Goal: Information Seeking & Learning: Learn about a topic

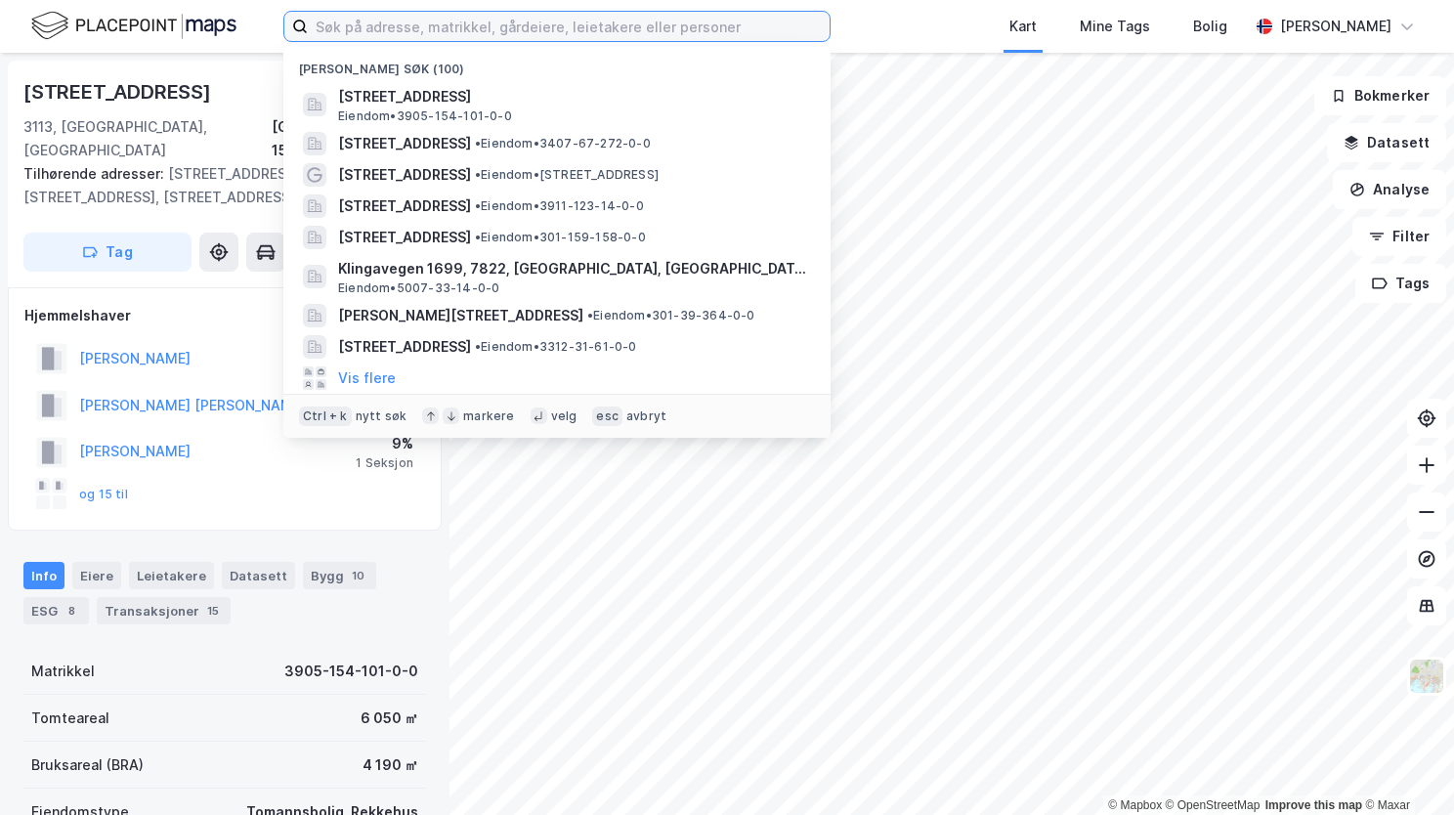
click at [368, 23] on input at bounding box center [569, 26] width 522 height 29
paste input "Sameievegen 1438, 2930 Bagn"
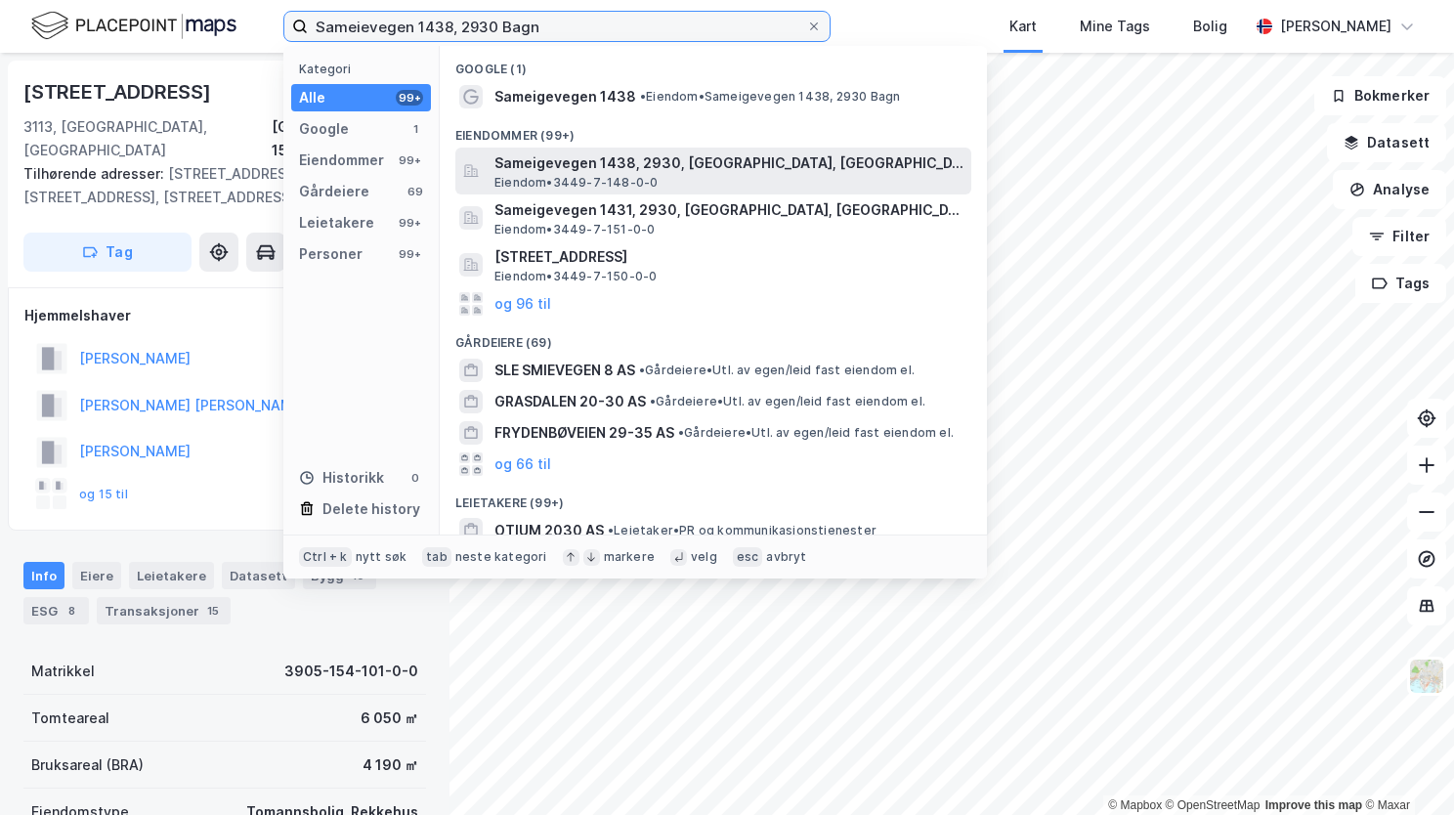
type input "Sameievegen 1438, 2930 Bagn"
click at [623, 165] on span "Sameigevegen 1438, 2930, [GEOGRAPHIC_DATA], [GEOGRAPHIC_DATA]" at bounding box center [729, 163] width 469 height 23
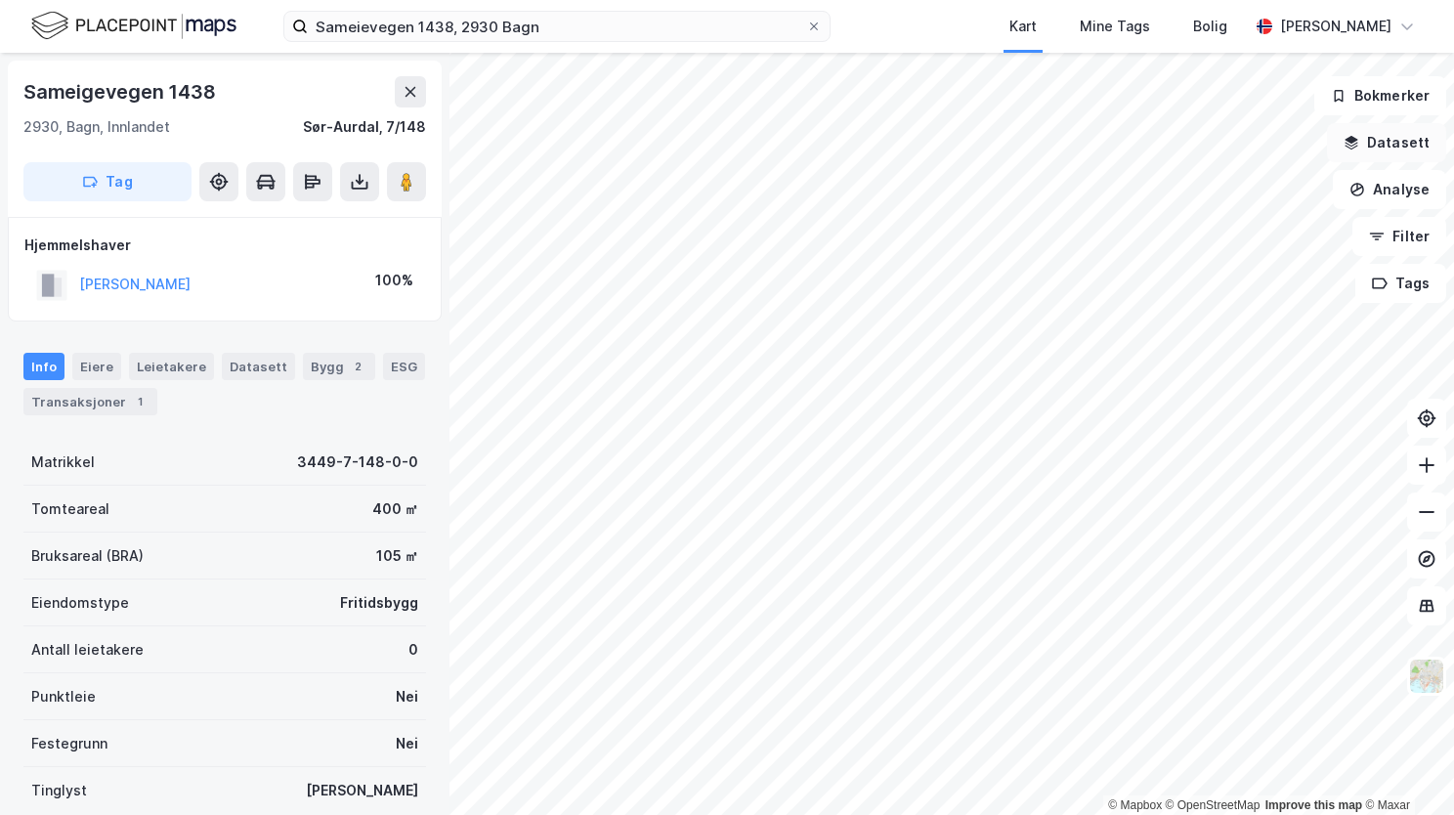
click at [1373, 146] on button "Datasett" at bounding box center [1386, 142] width 119 height 39
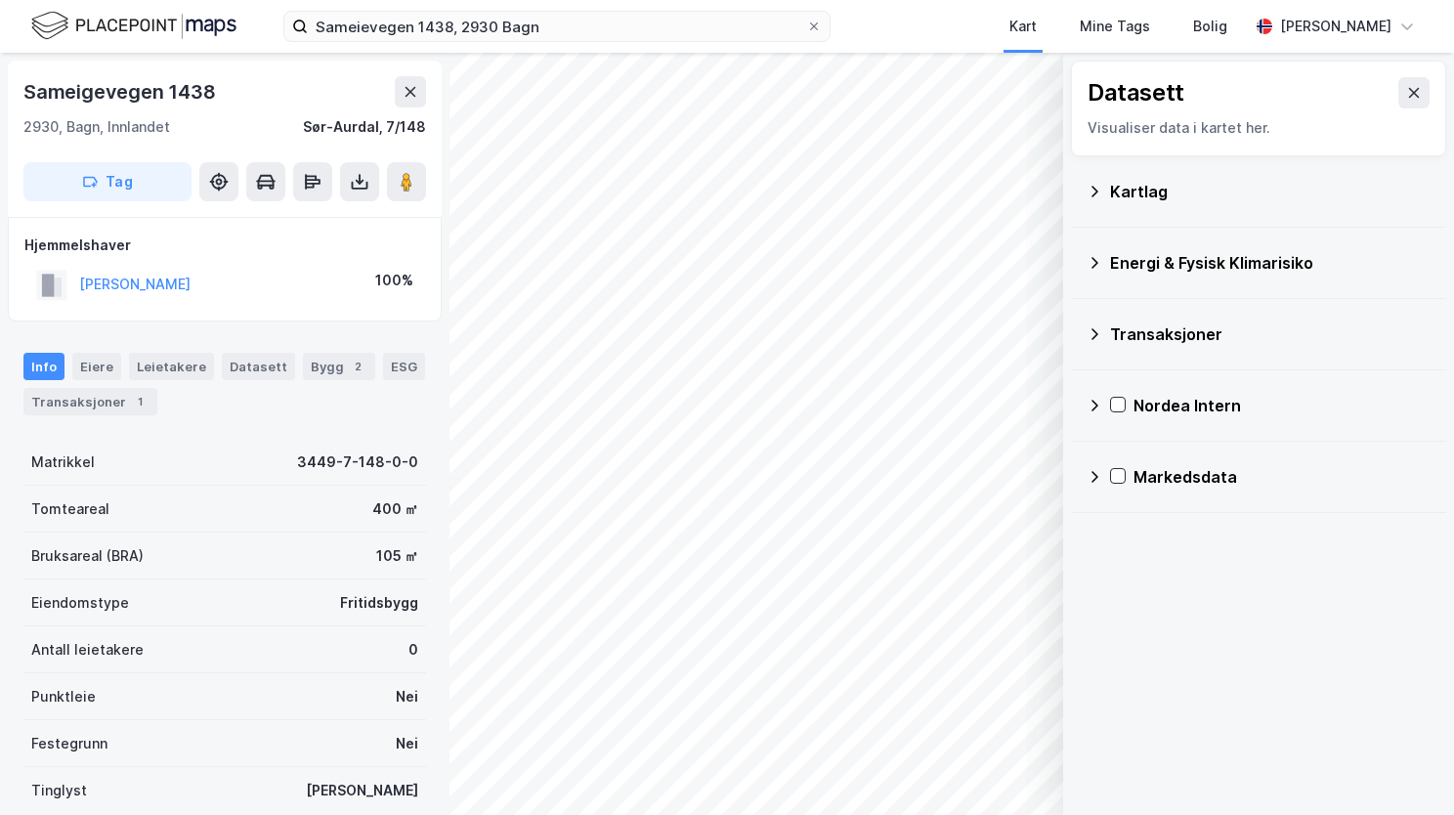
click at [1095, 187] on icon at bounding box center [1095, 192] width 16 height 16
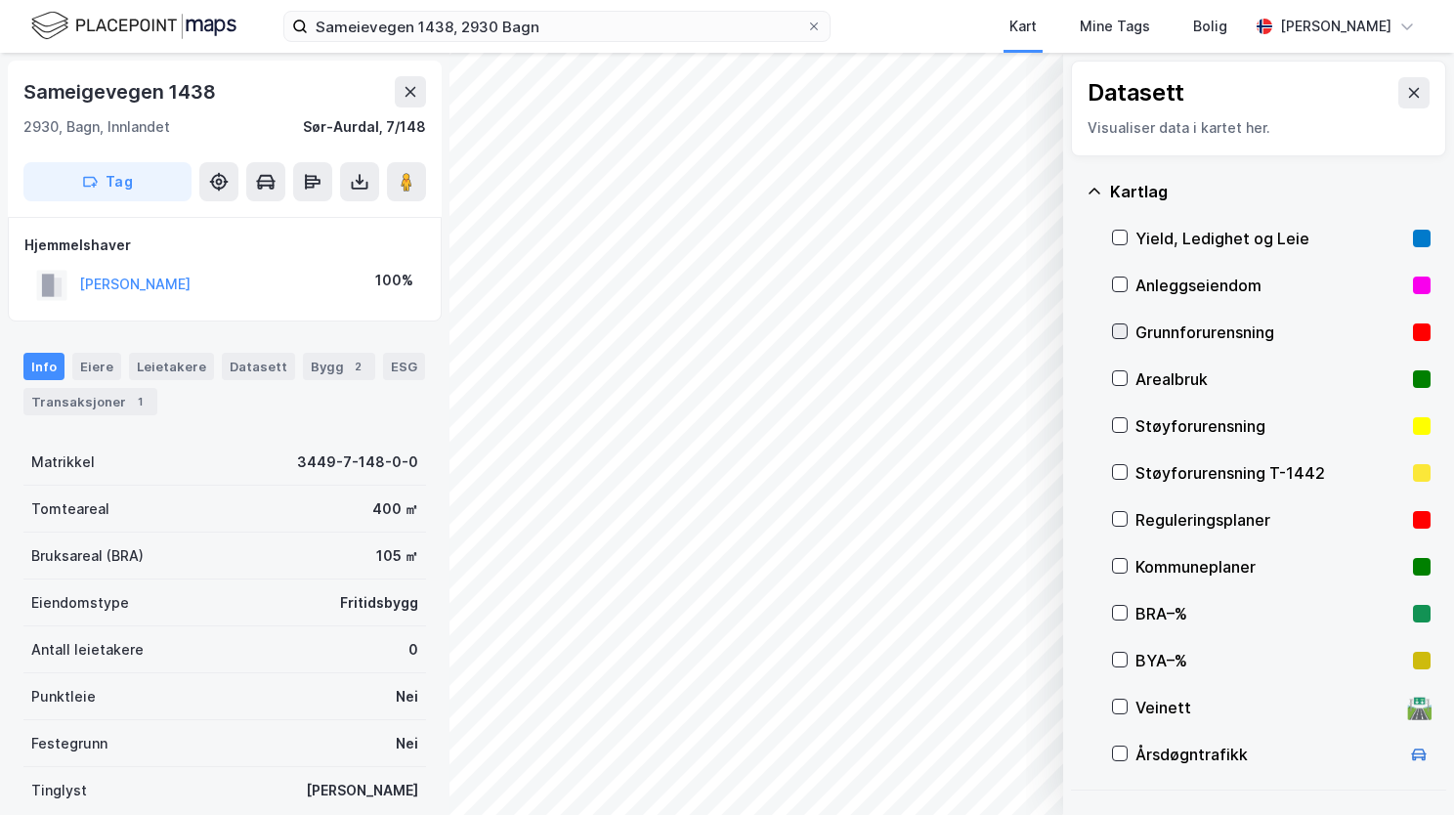
click at [1126, 330] on icon at bounding box center [1120, 332] width 14 height 14
click at [1095, 198] on div "Kartlag" at bounding box center [1259, 191] width 344 height 47
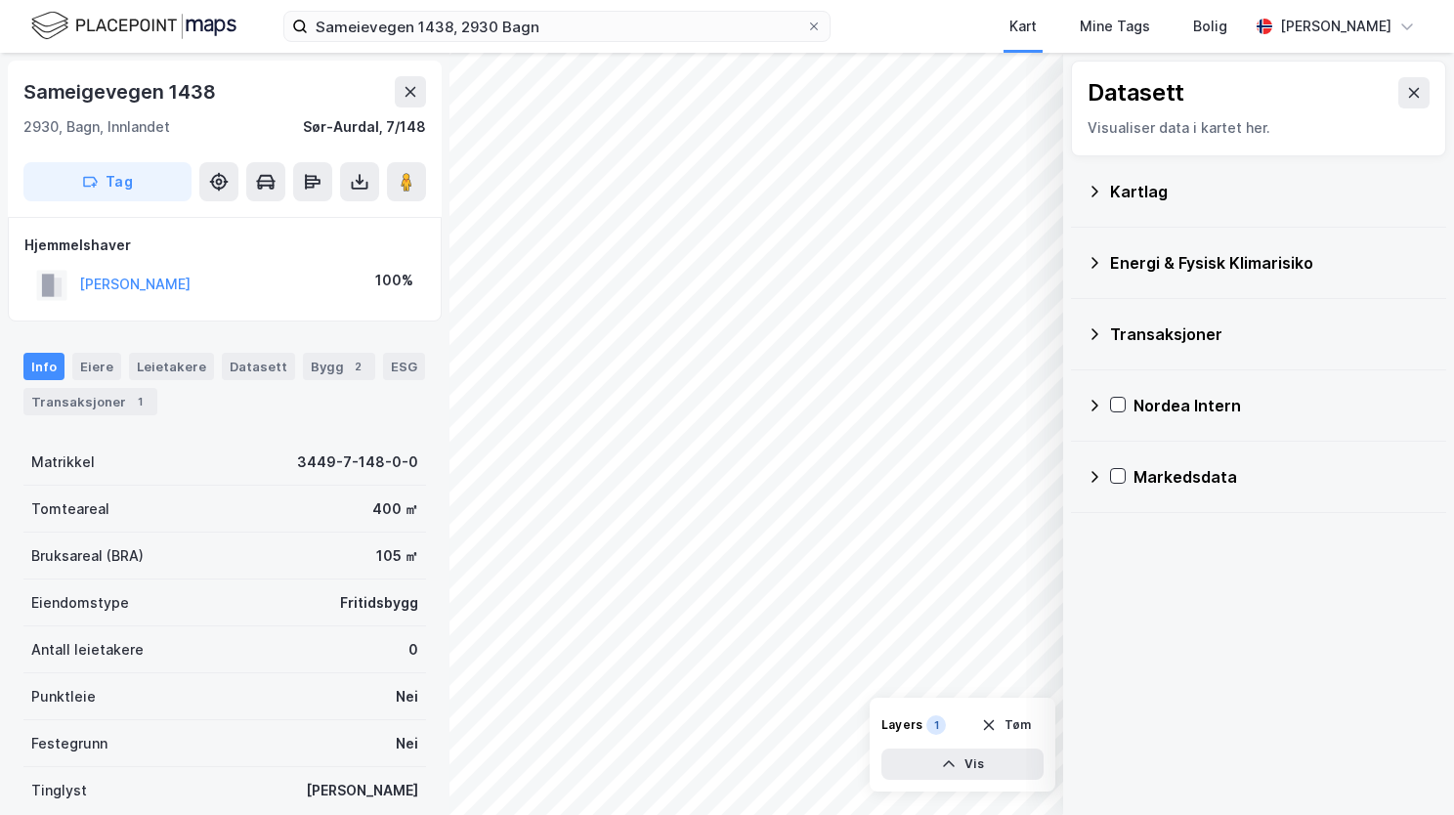
click at [1099, 261] on icon at bounding box center [1095, 263] width 16 height 16
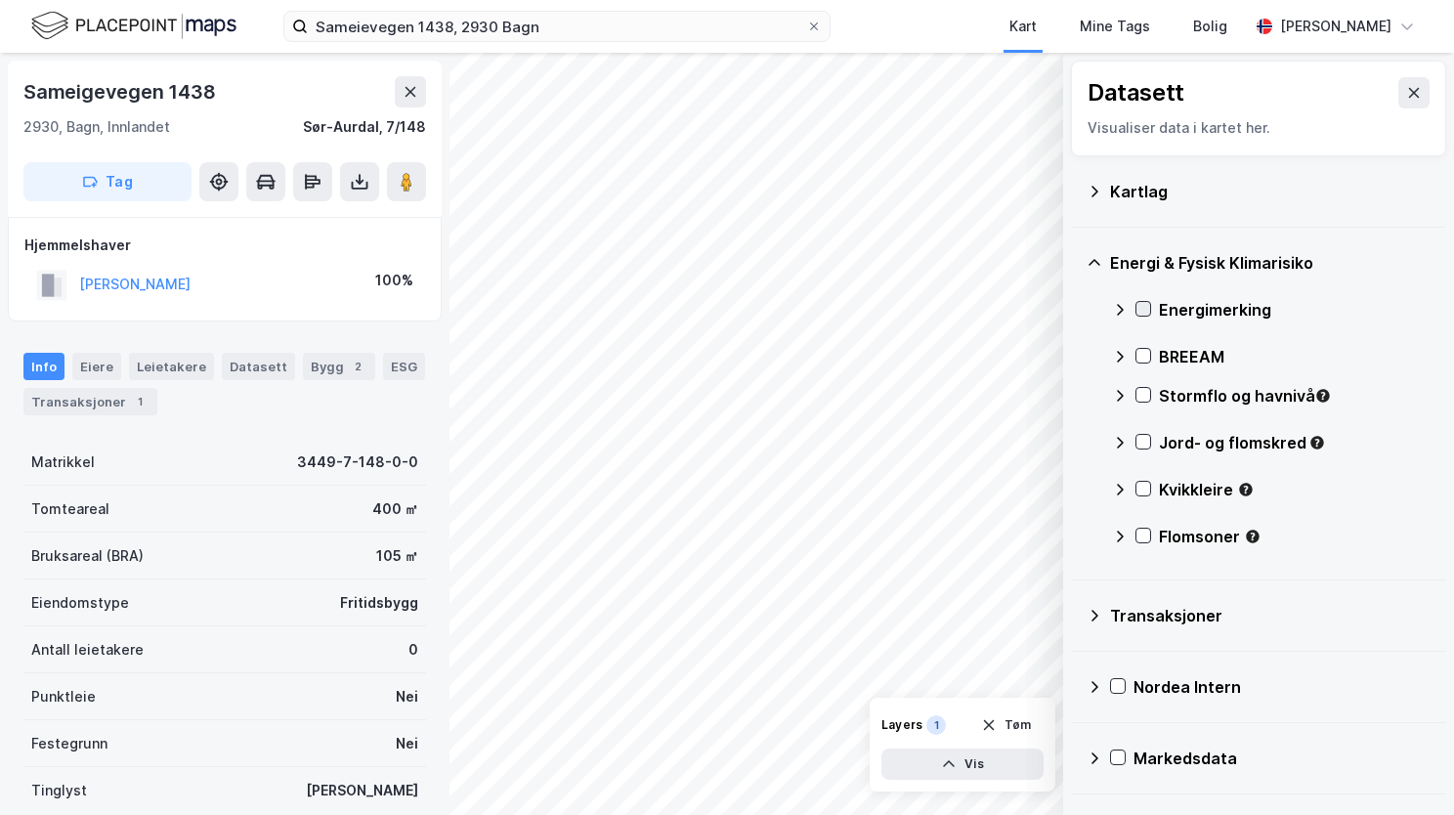
click at [1147, 312] on icon at bounding box center [1144, 309] width 14 height 14
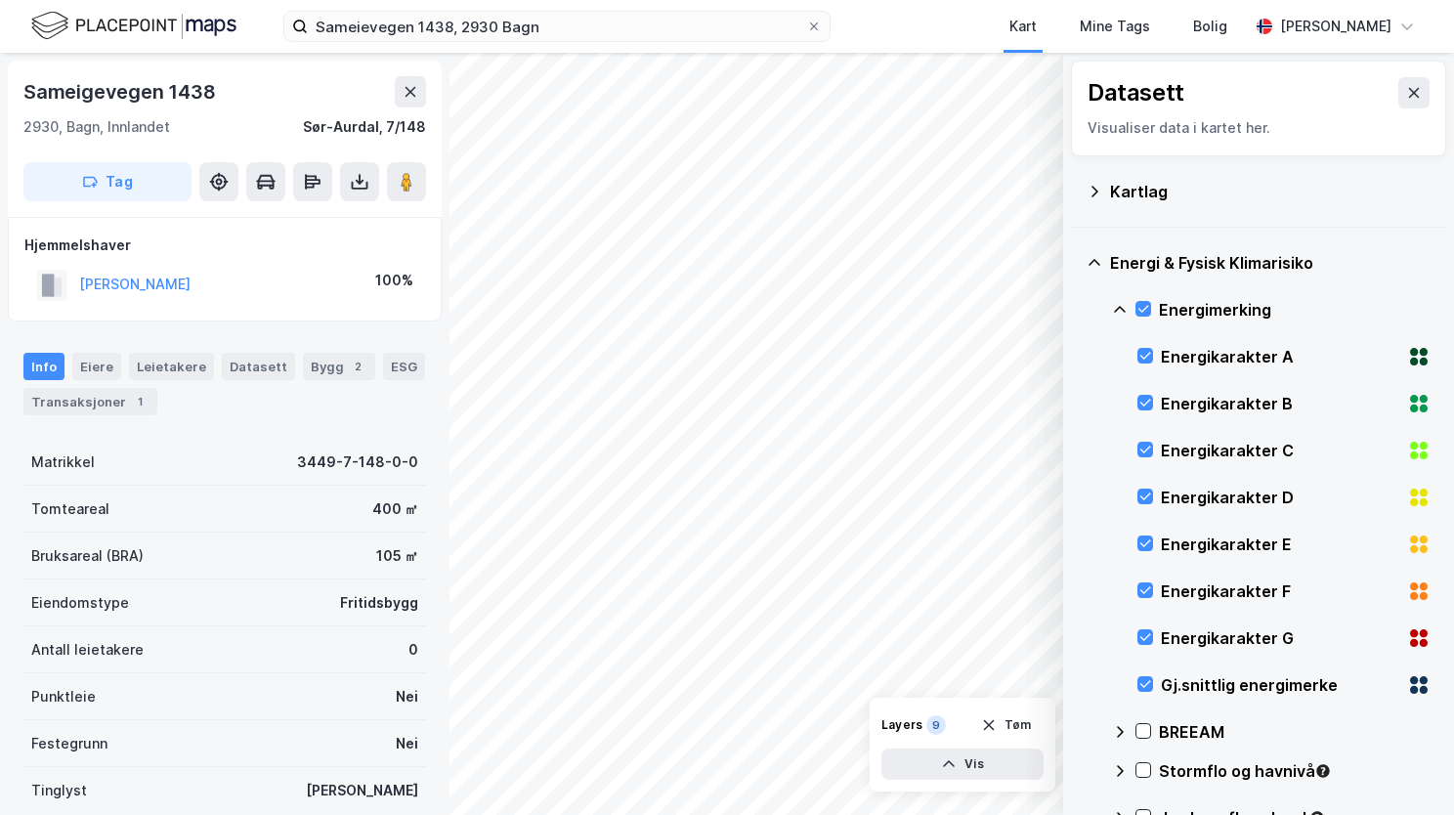
click at [1095, 262] on icon at bounding box center [1095, 263] width 16 height 16
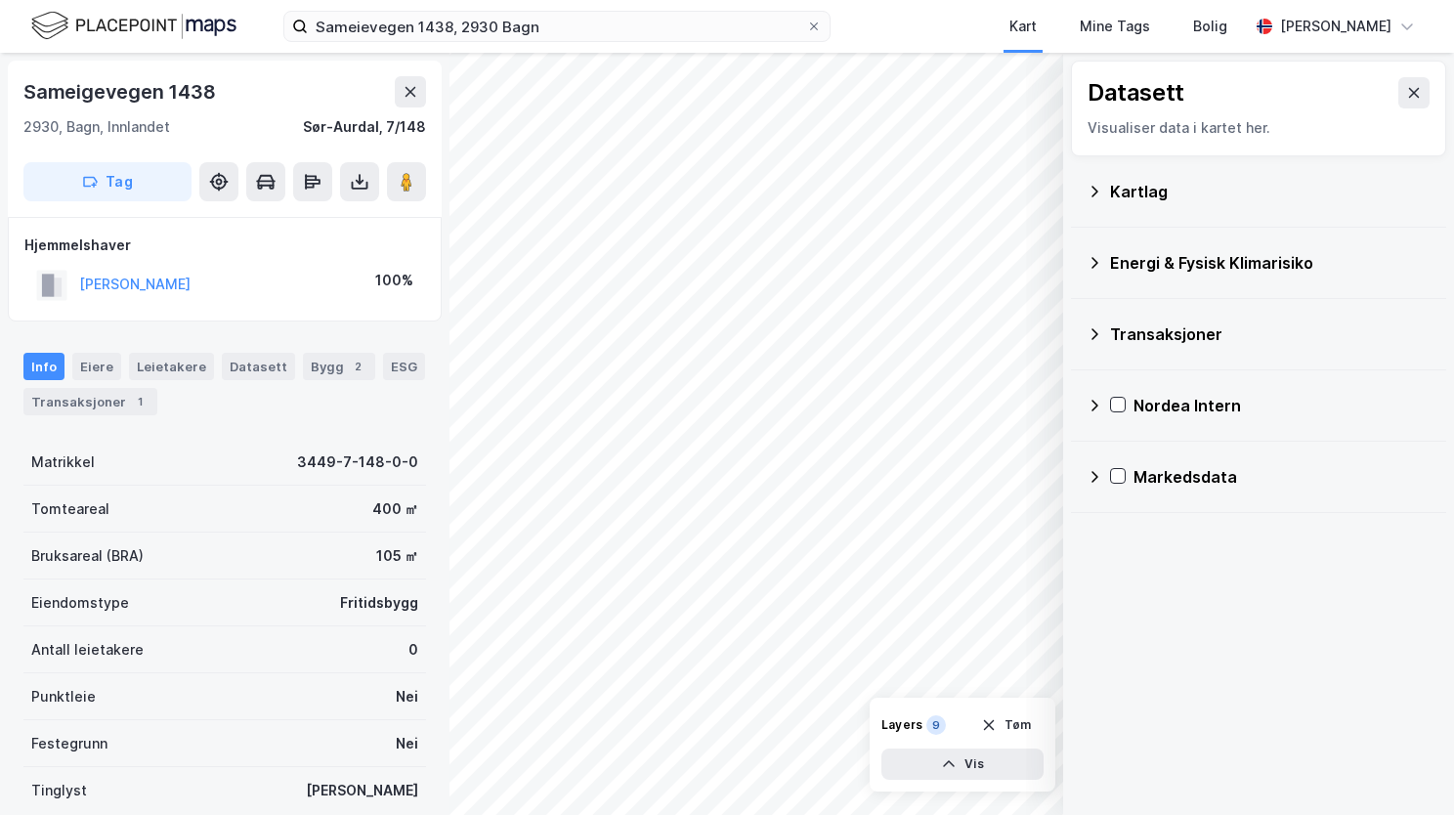
click at [1095, 265] on icon at bounding box center [1095, 263] width 7 height 12
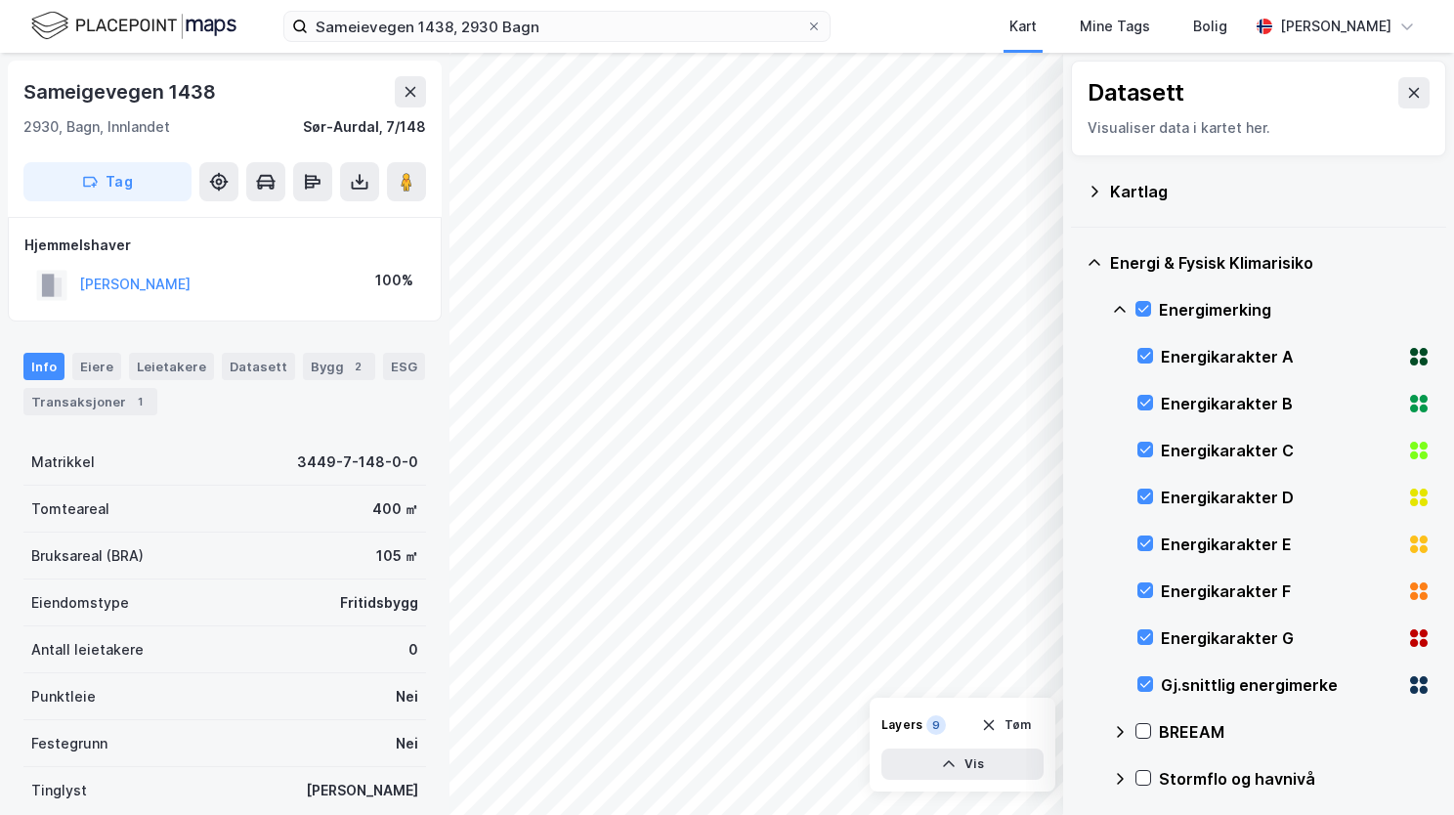
click at [1114, 307] on icon at bounding box center [1120, 310] width 16 height 16
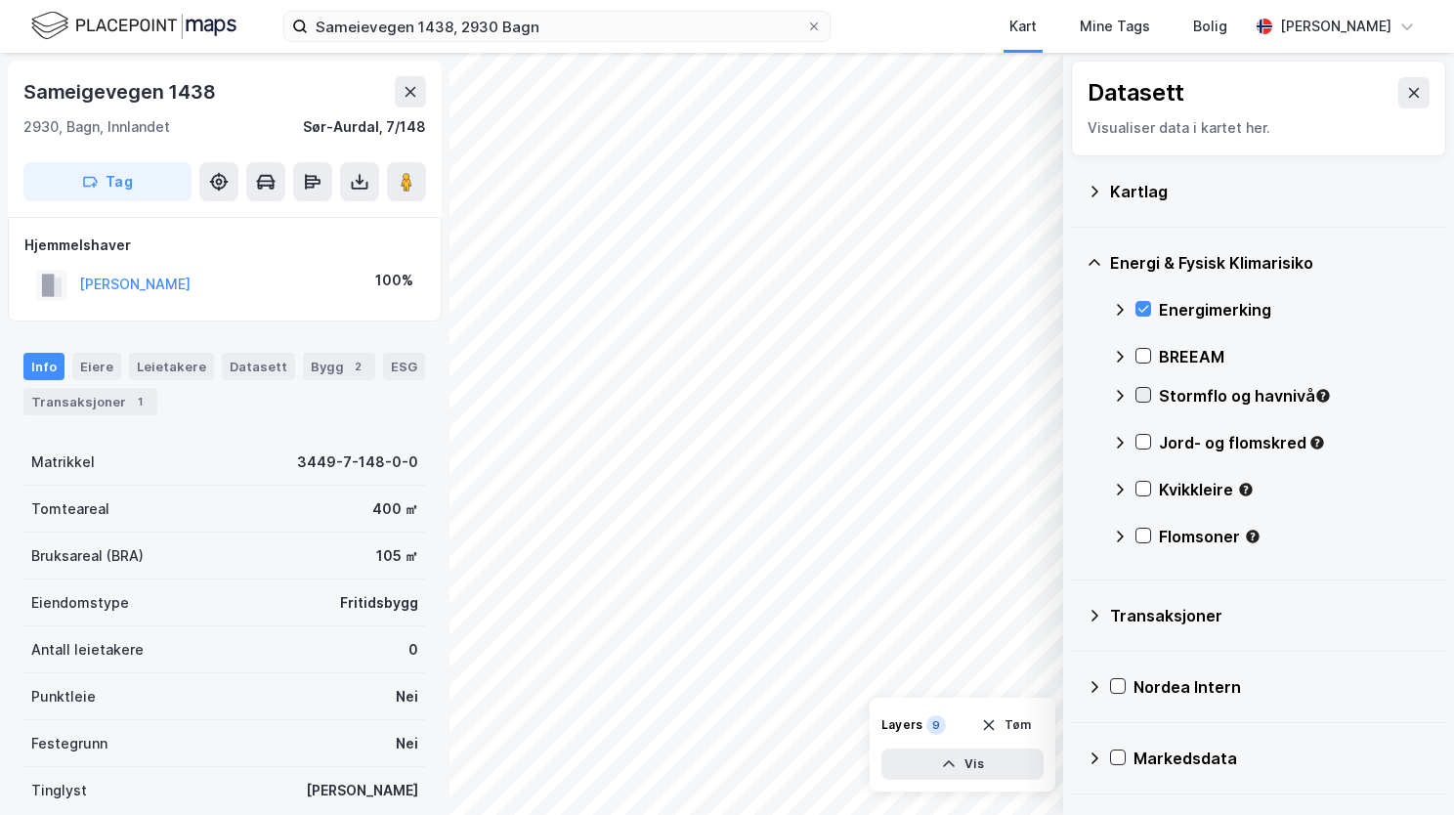
click at [1139, 392] on icon at bounding box center [1144, 395] width 14 height 14
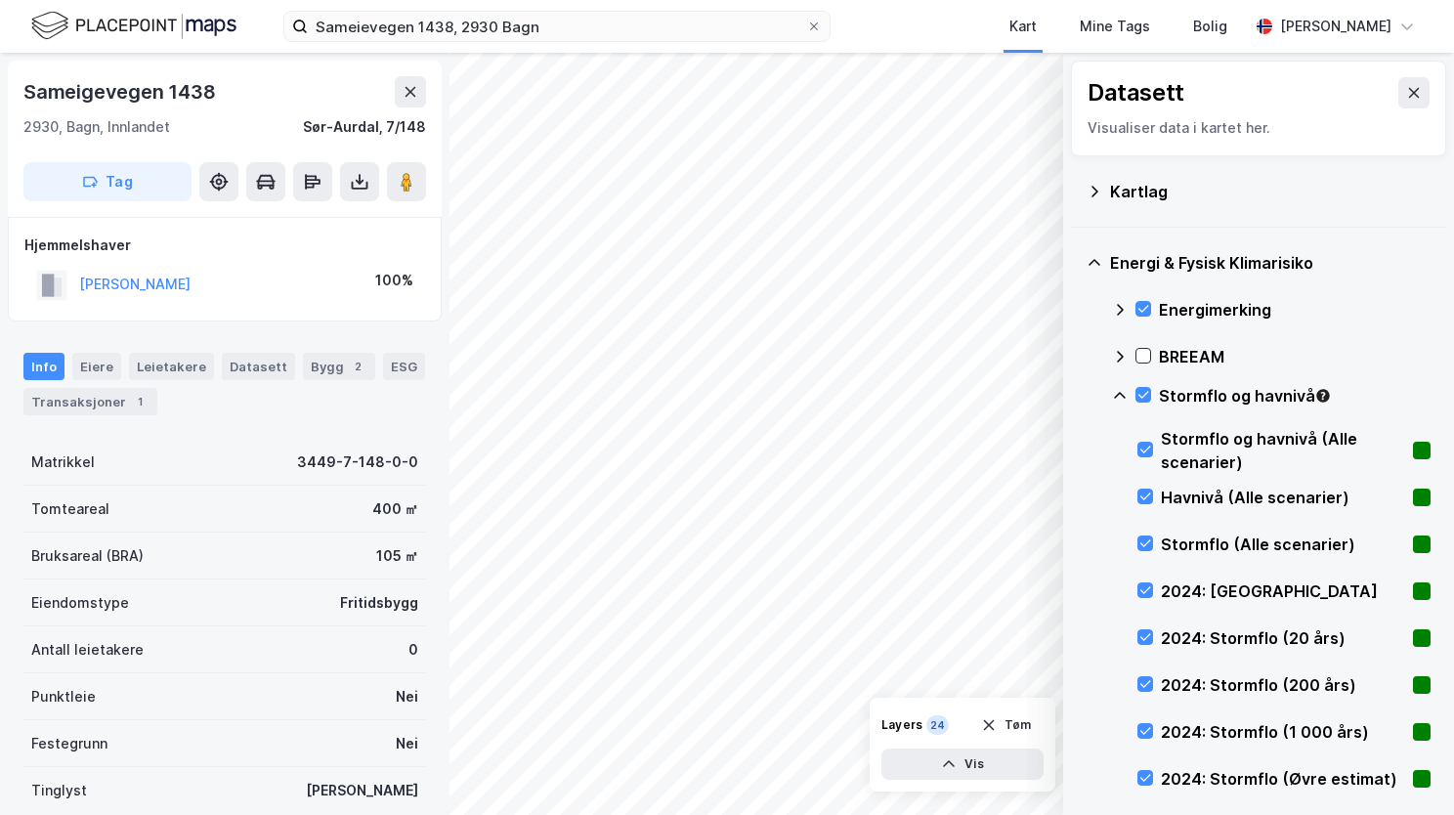
click at [1126, 390] on icon at bounding box center [1120, 396] width 16 height 16
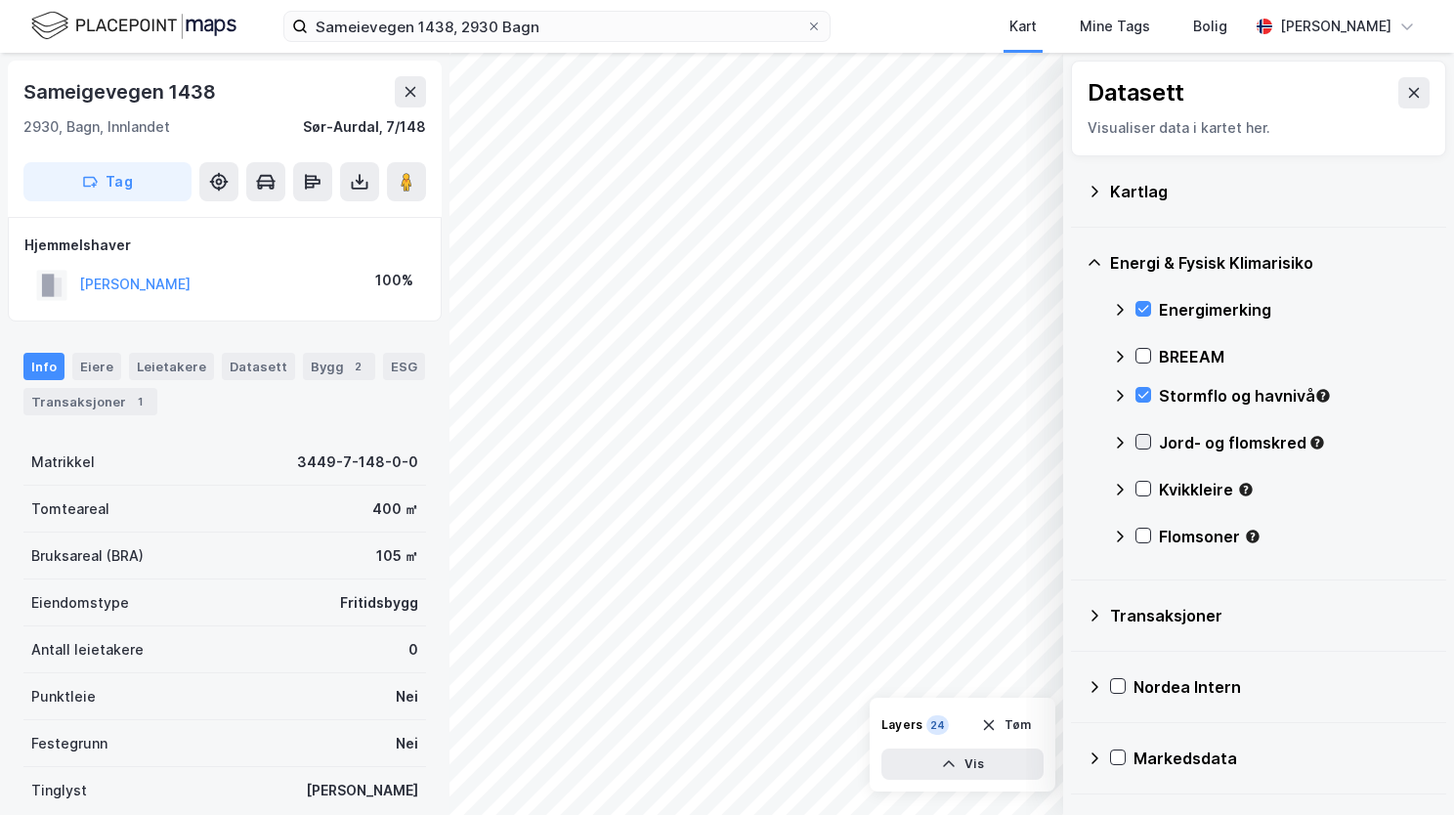
click at [1142, 445] on icon at bounding box center [1144, 442] width 14 height 14
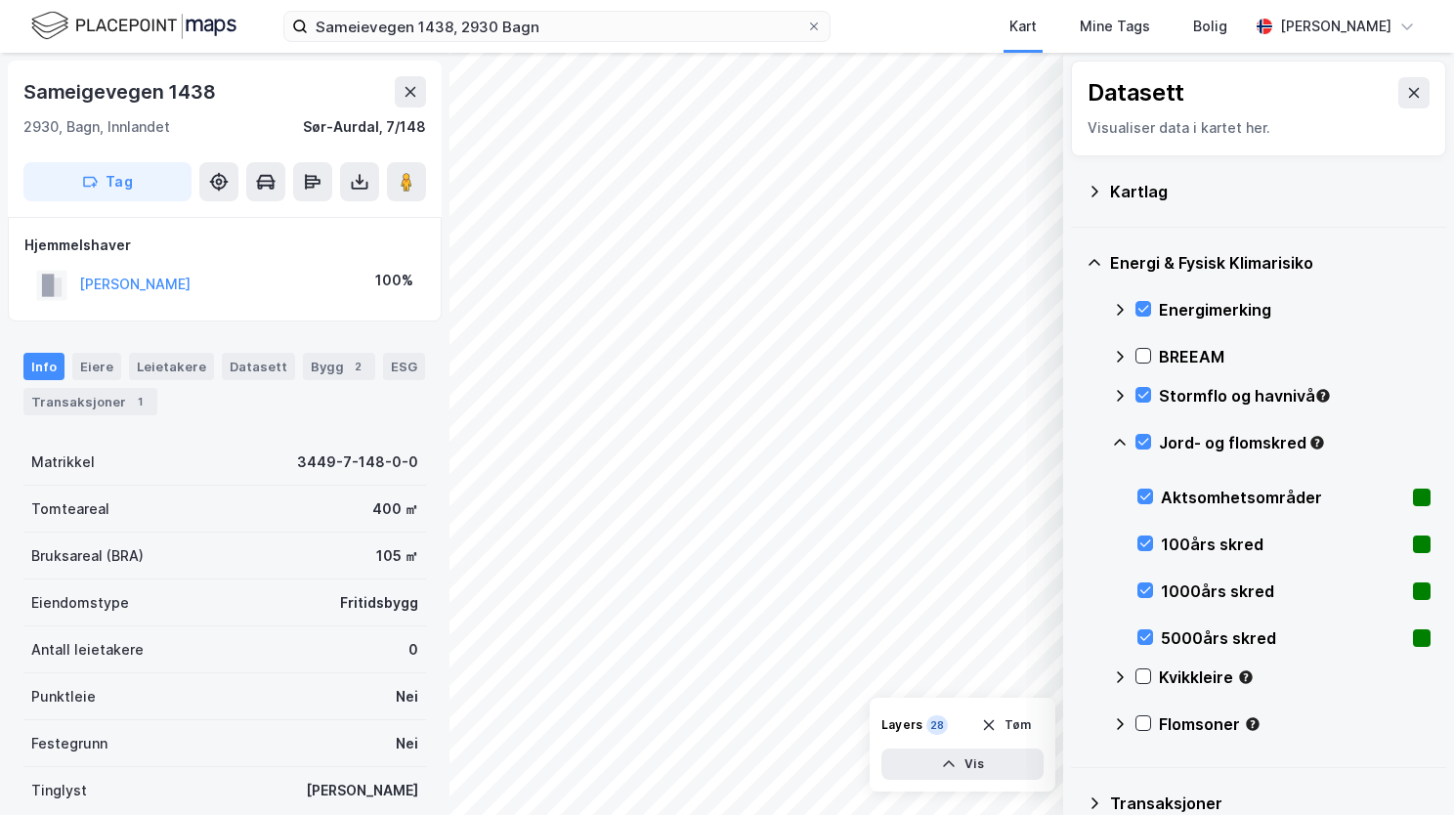
click at [1123, 436] on icon at bounding box center [1120, 443] width 16 height 16
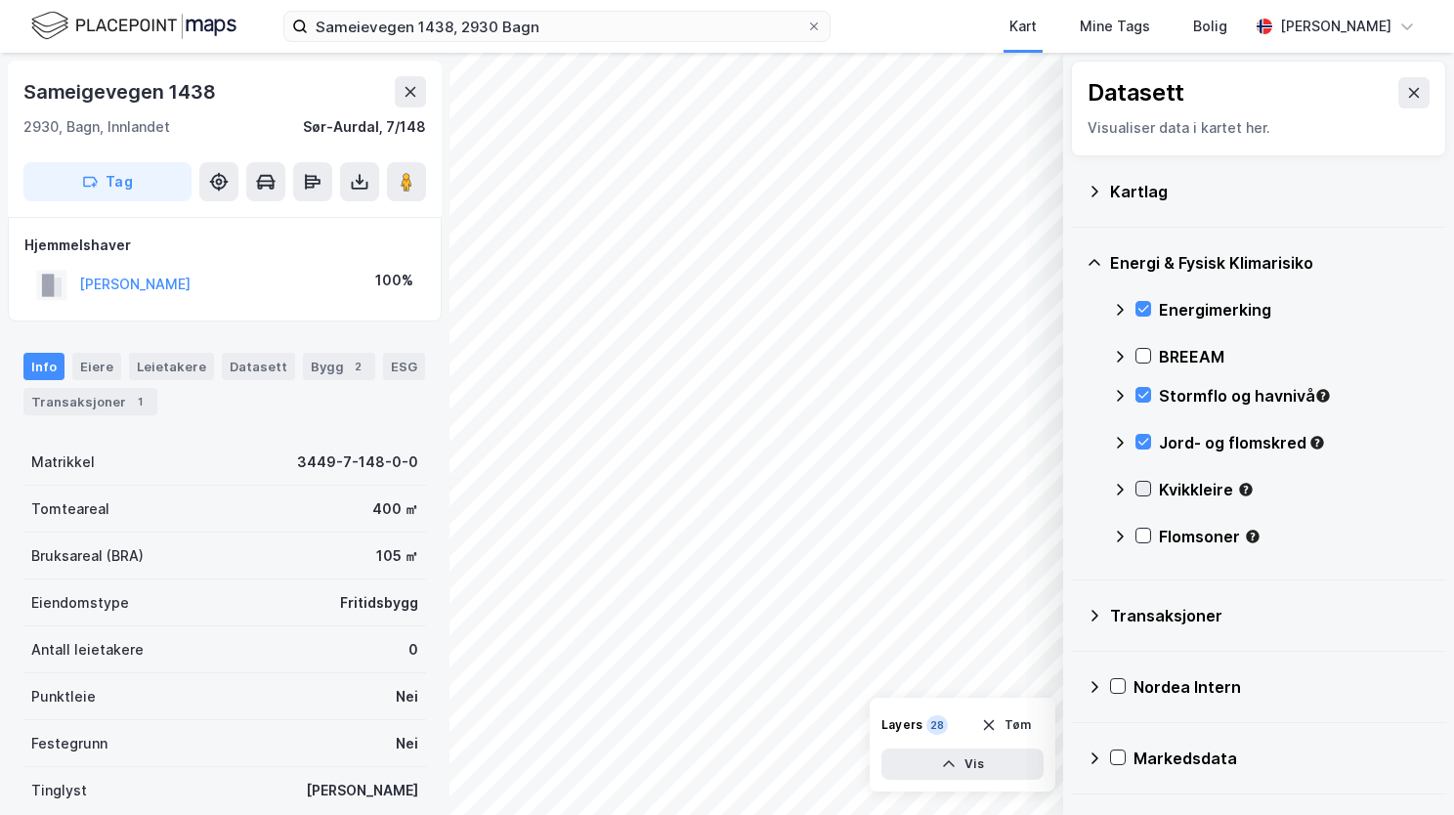
click at [1139, 486] on icon at bounding box center [1144, 489] width 14 height 14
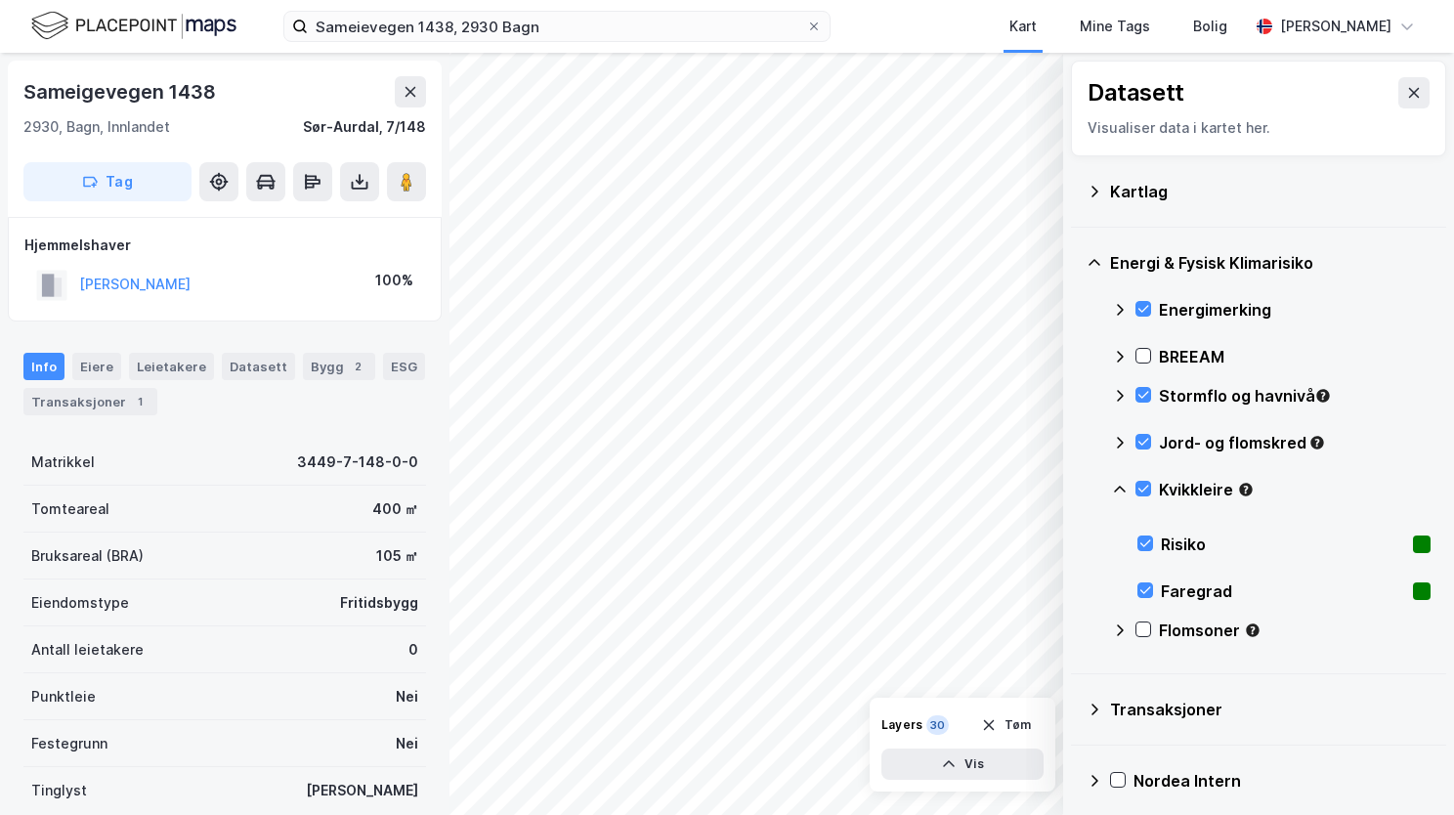
click at [1116, 490] on icon at bounding box center [1120, 489] width 12 height 7
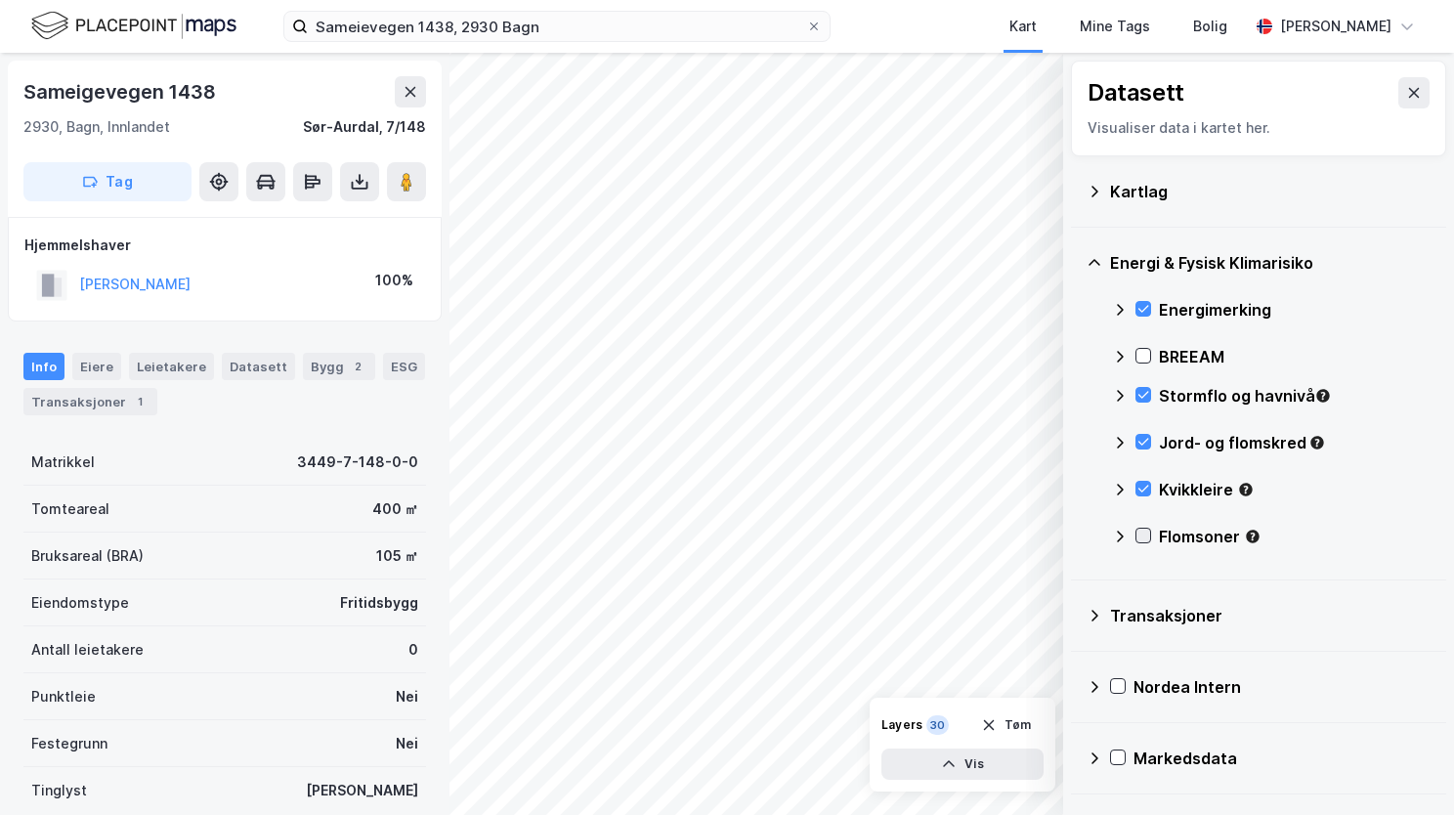
click at [1142, 539] on icon at bounding box center [1144, 536] width 14 height 14
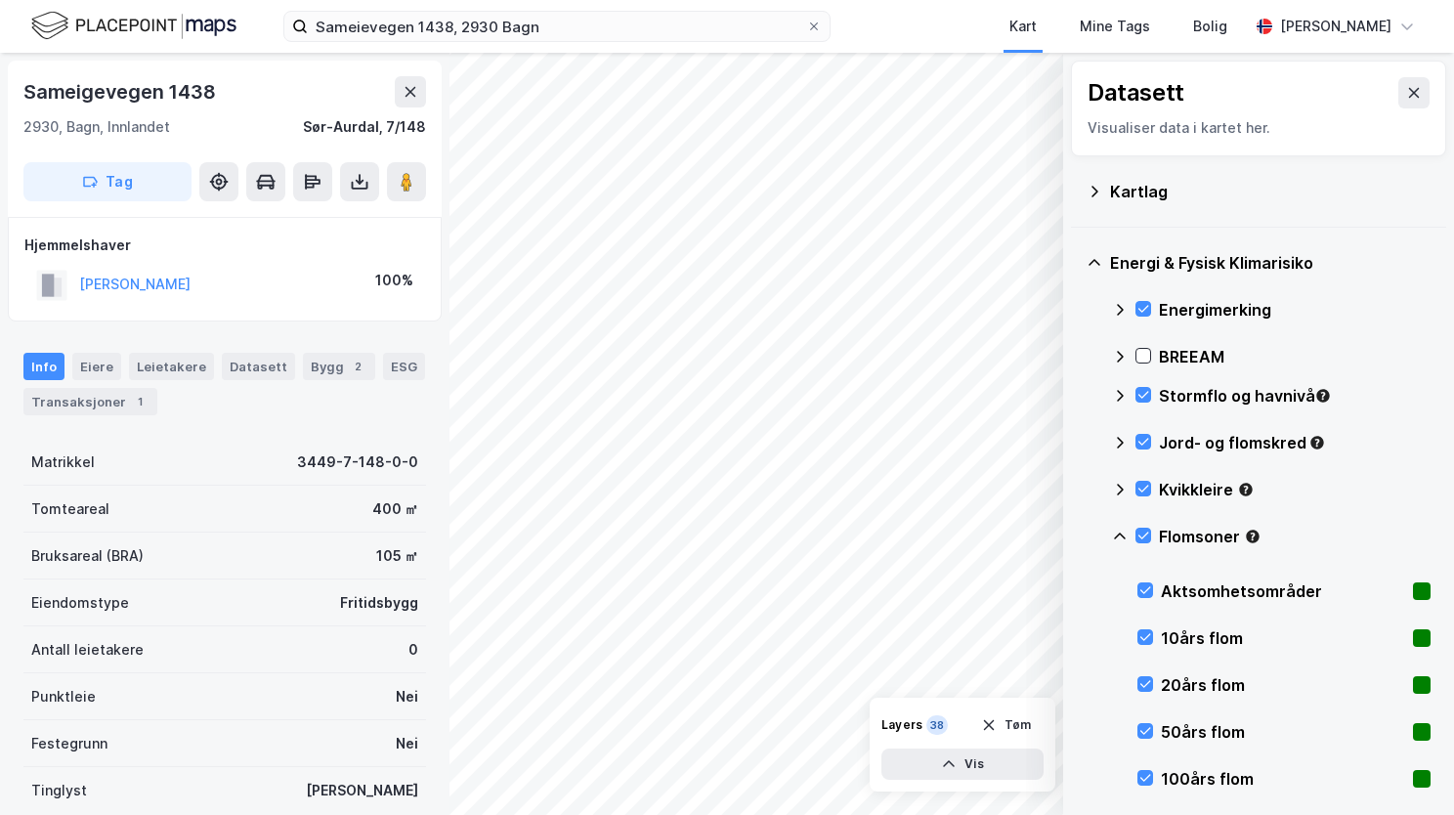
click at [1122, 534] on icon at bounding box center [1120, 537] width 16 height 16
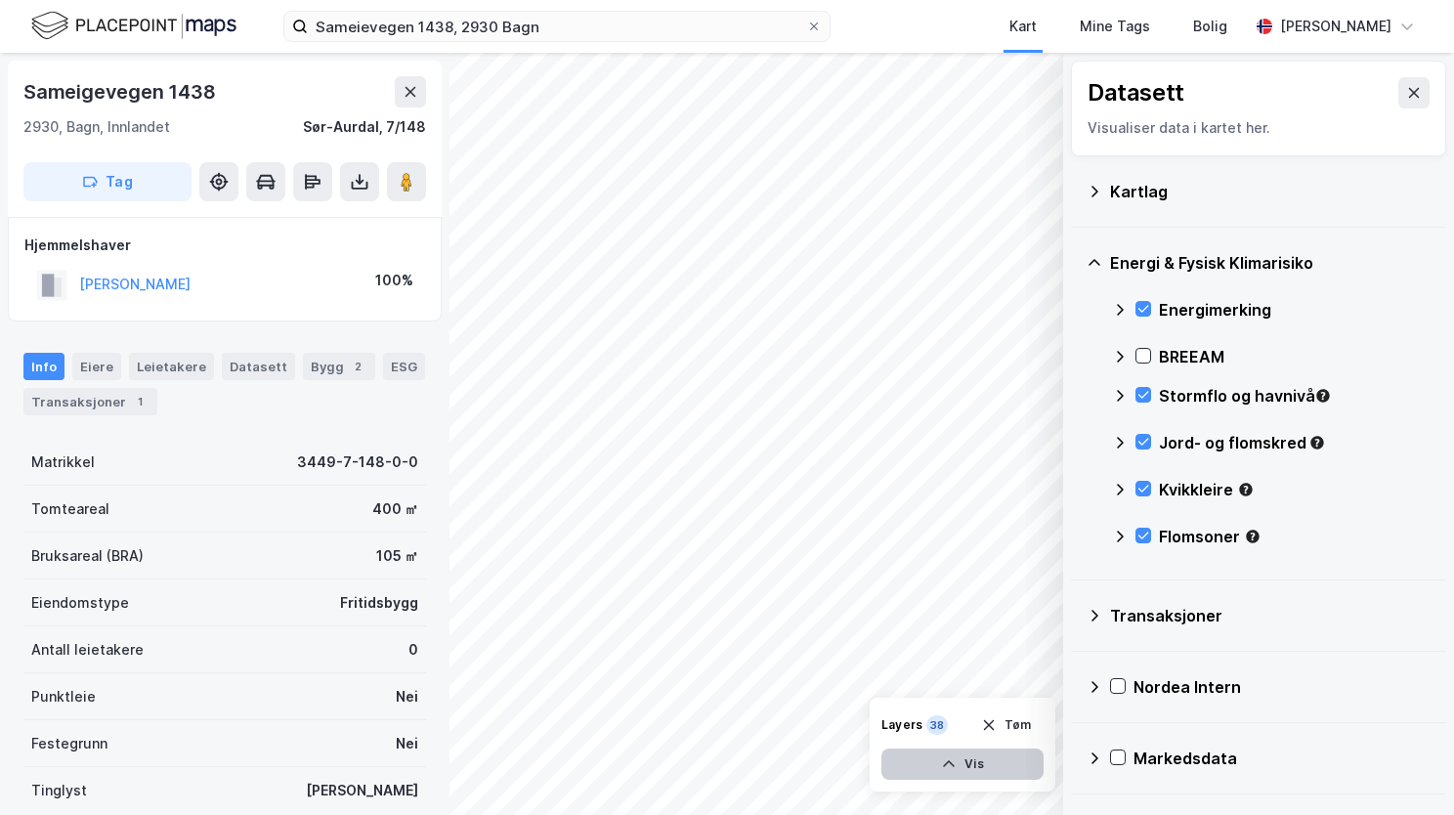
click at [984, 765] on button "Vis" at bounding box center [963, 764] width 162 height 31
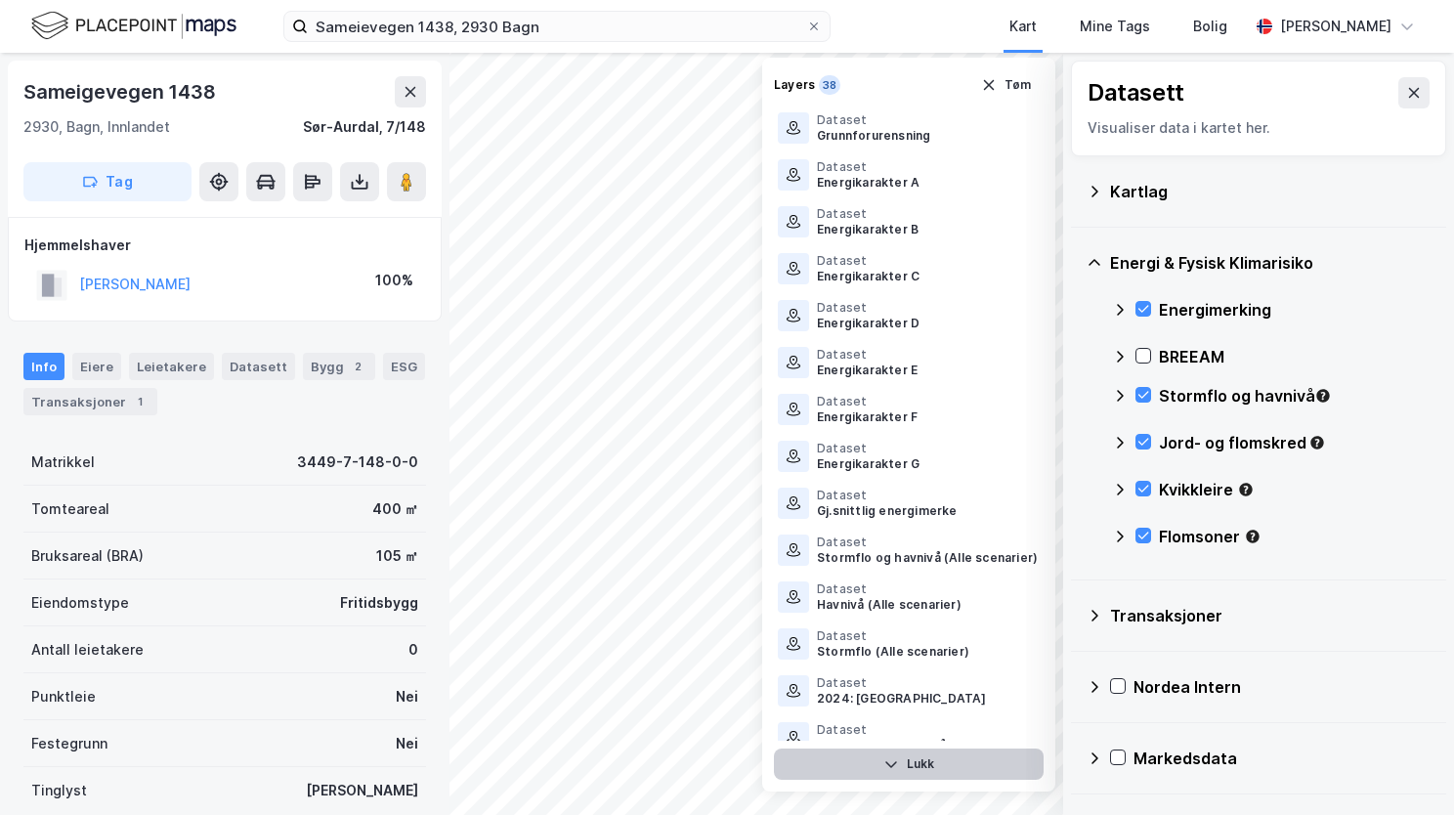
click at [1010, 764] on button "Lukk" at bounding box center [909, 764] width 270 height 31
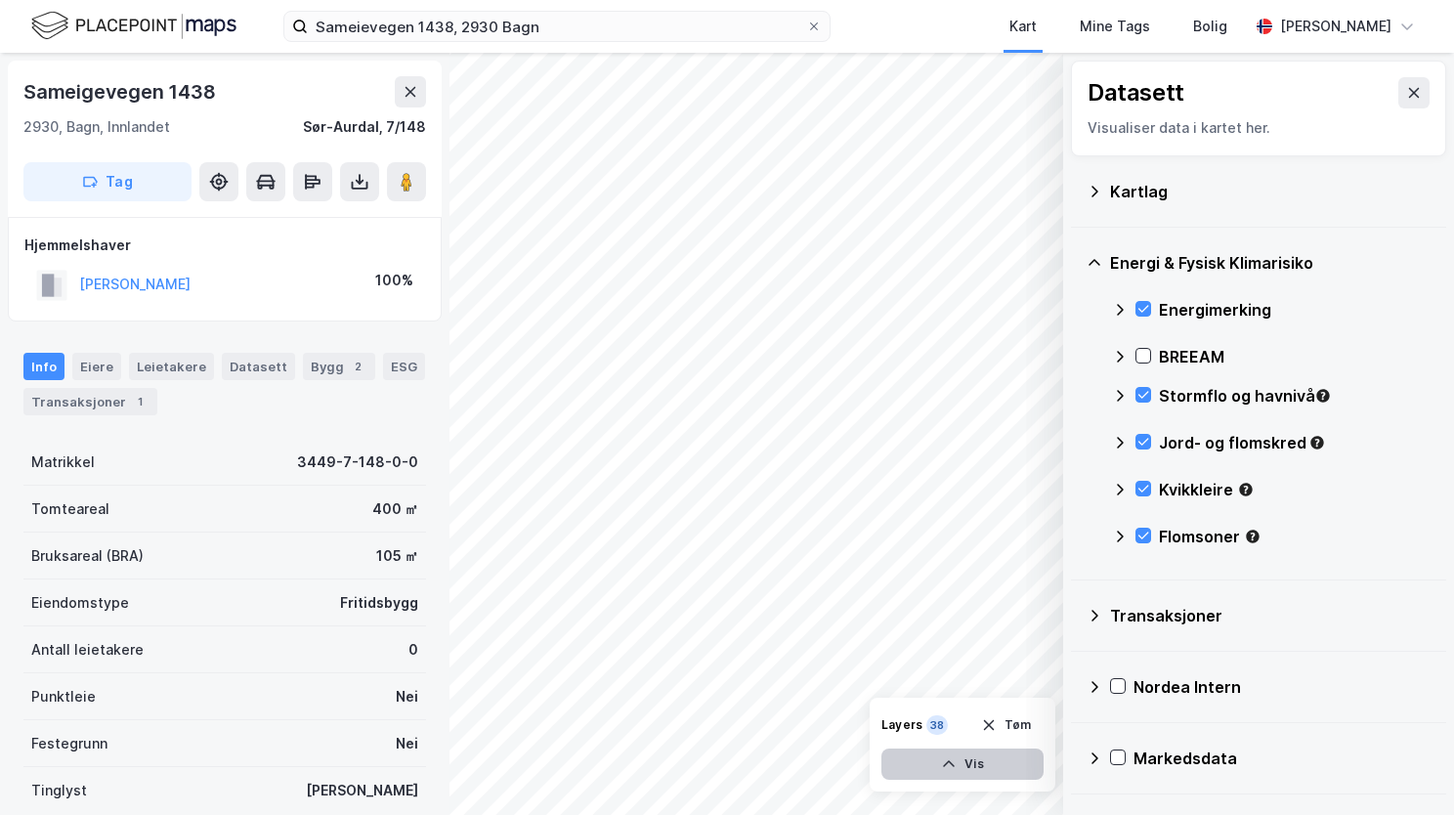
click at [972, 757] on button "Vis" at bounding box center [963, 764] width 162 height 31
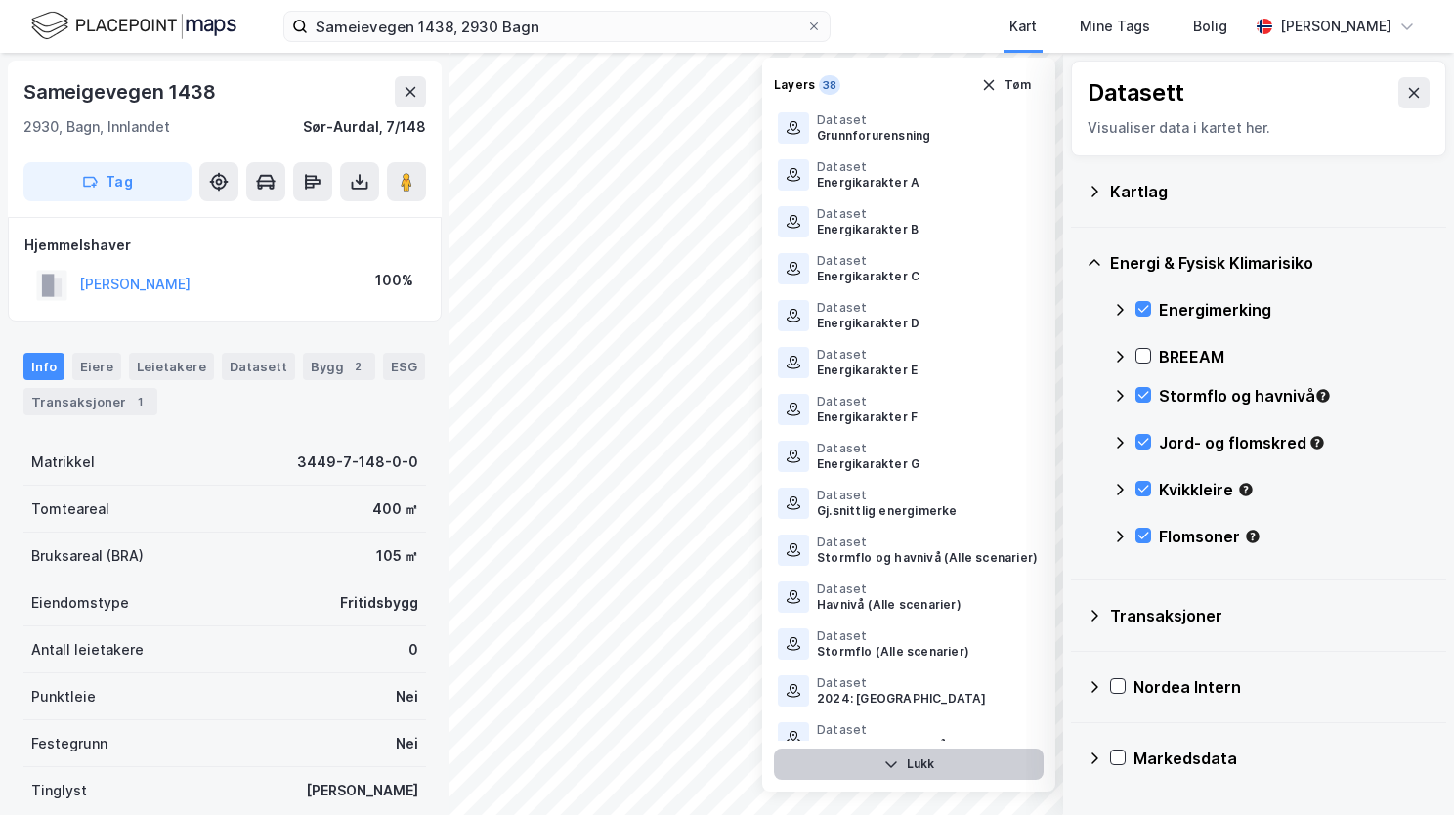
click at [972, 757] on button "Lukk" at bounding box center [909, 764] width 270 height 31
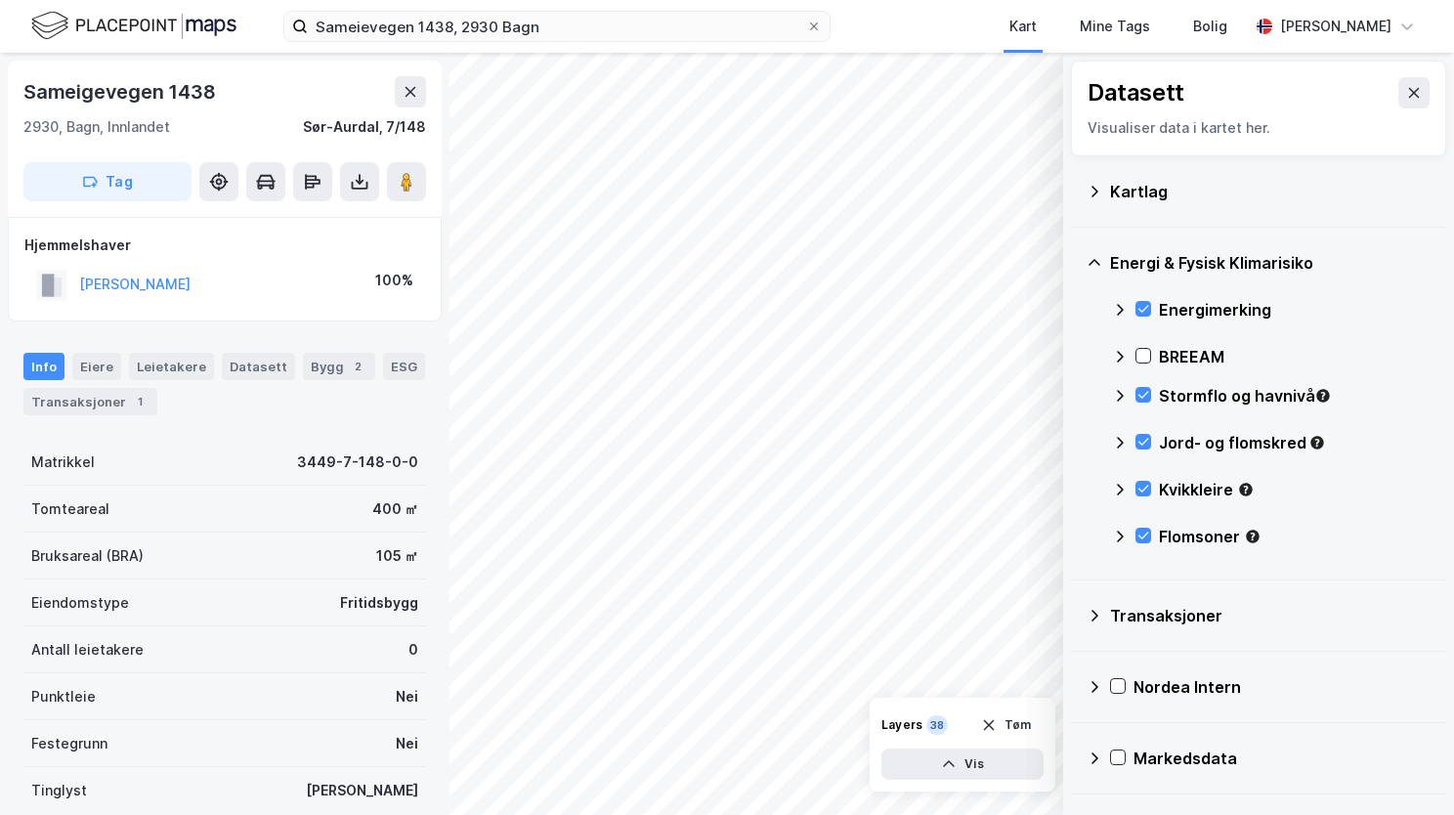
click at [1120, 542] on icon at bounding box center [1120, 537] width 16 height 16
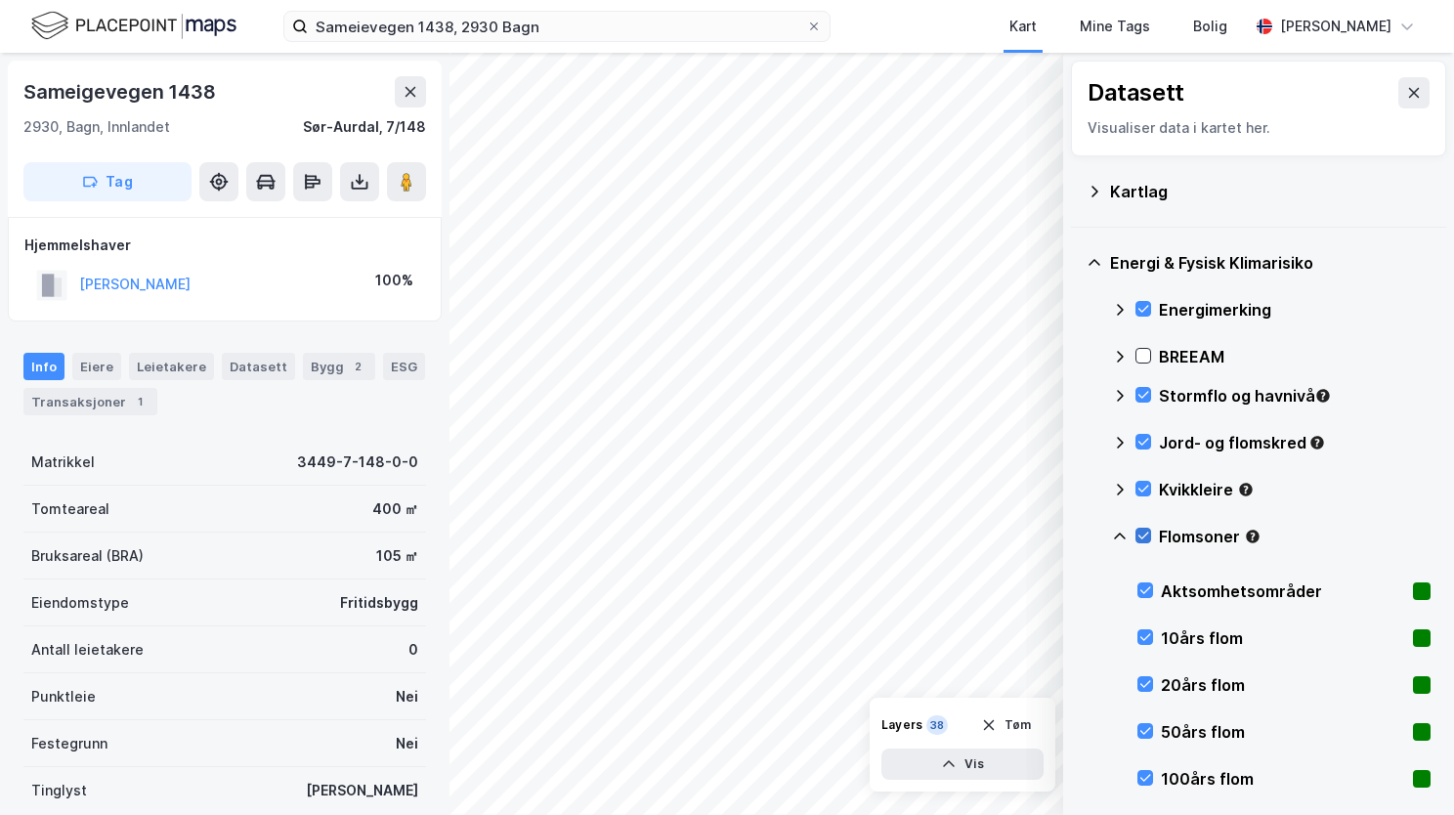
click at [1145, 542] on div at bounding box center [1144, 536] width 16 height 16
click at [1153, 634] on div "10års flom" at bounding box center [1284, 638] width 293 height 47
click at [1148, 678] on icon at bounding box center [1146, 684] width 14 height 14
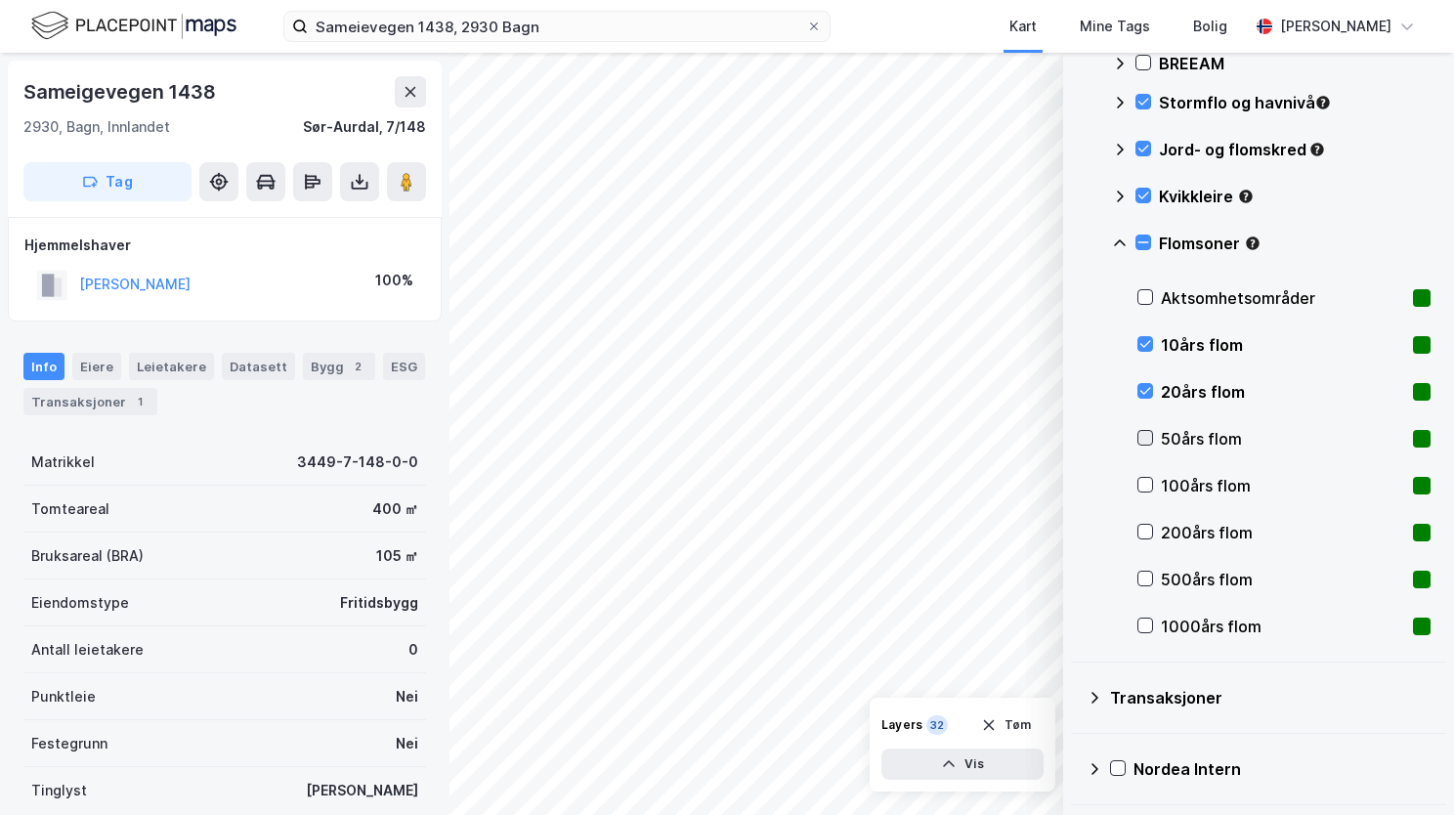
click at [1149, 438] on icon at bounding box center [1146, 438] width 14 height 14
click at [1149, 490] on icon at bounding box center [1146, 485] width 14 height 14
drag, startPoint x: 1144, startPoint y: 530, endPoint x: 1146, endPoint y: 563, distance: 33.3
click at [1144, 534] on icon at bounding box center [1146, 532] width 14 height 14
click at [1146, 574] on icon at bounding box center [1146, 579] width 14 height 14
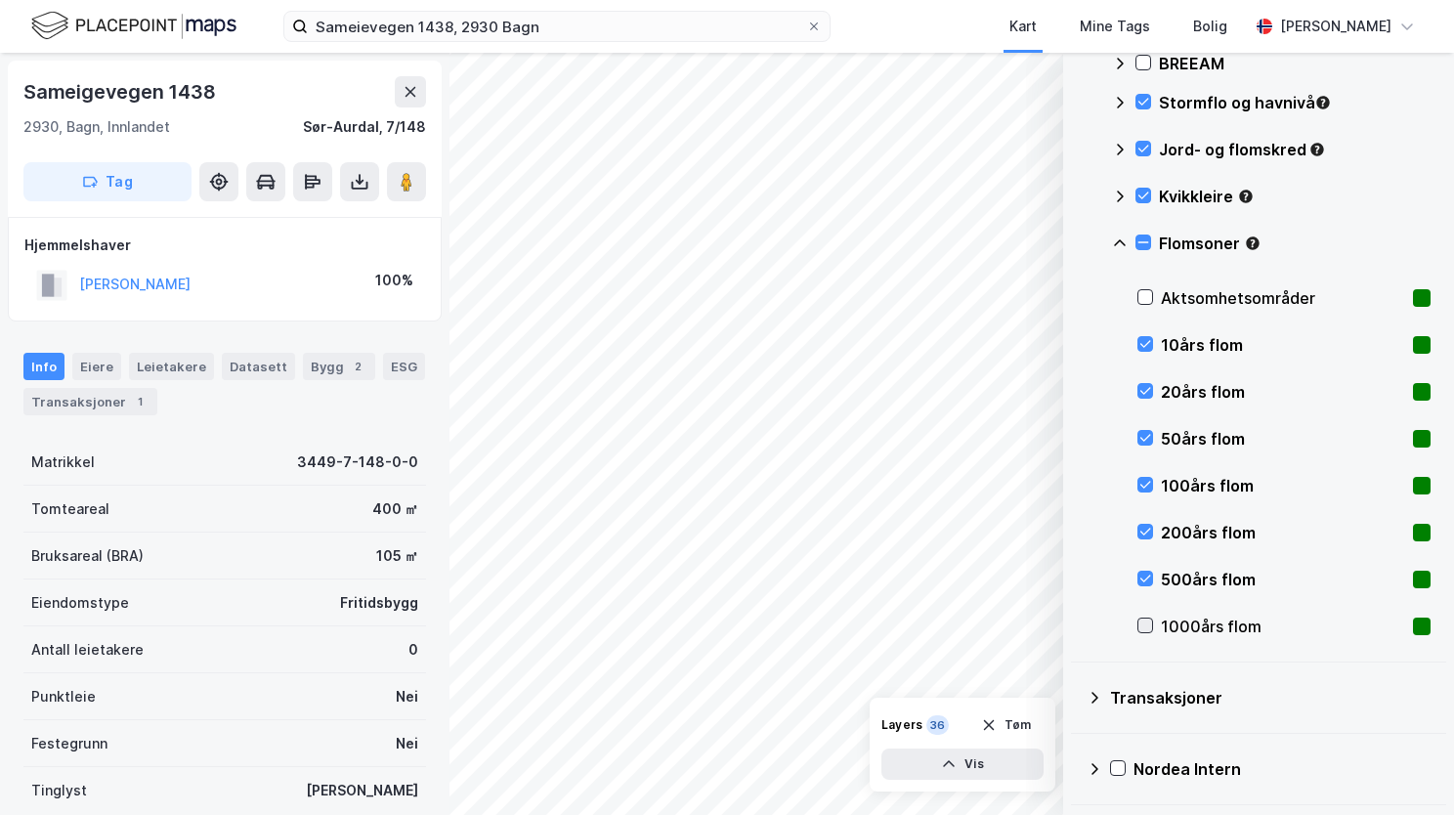
click at [1148, 624] on icon at bounding box center [1146, 626] width 11 height 7
click at [1146, 307] on div "Aktsomhetsområder" at bounding box center [1284, 298] width 293 height 47
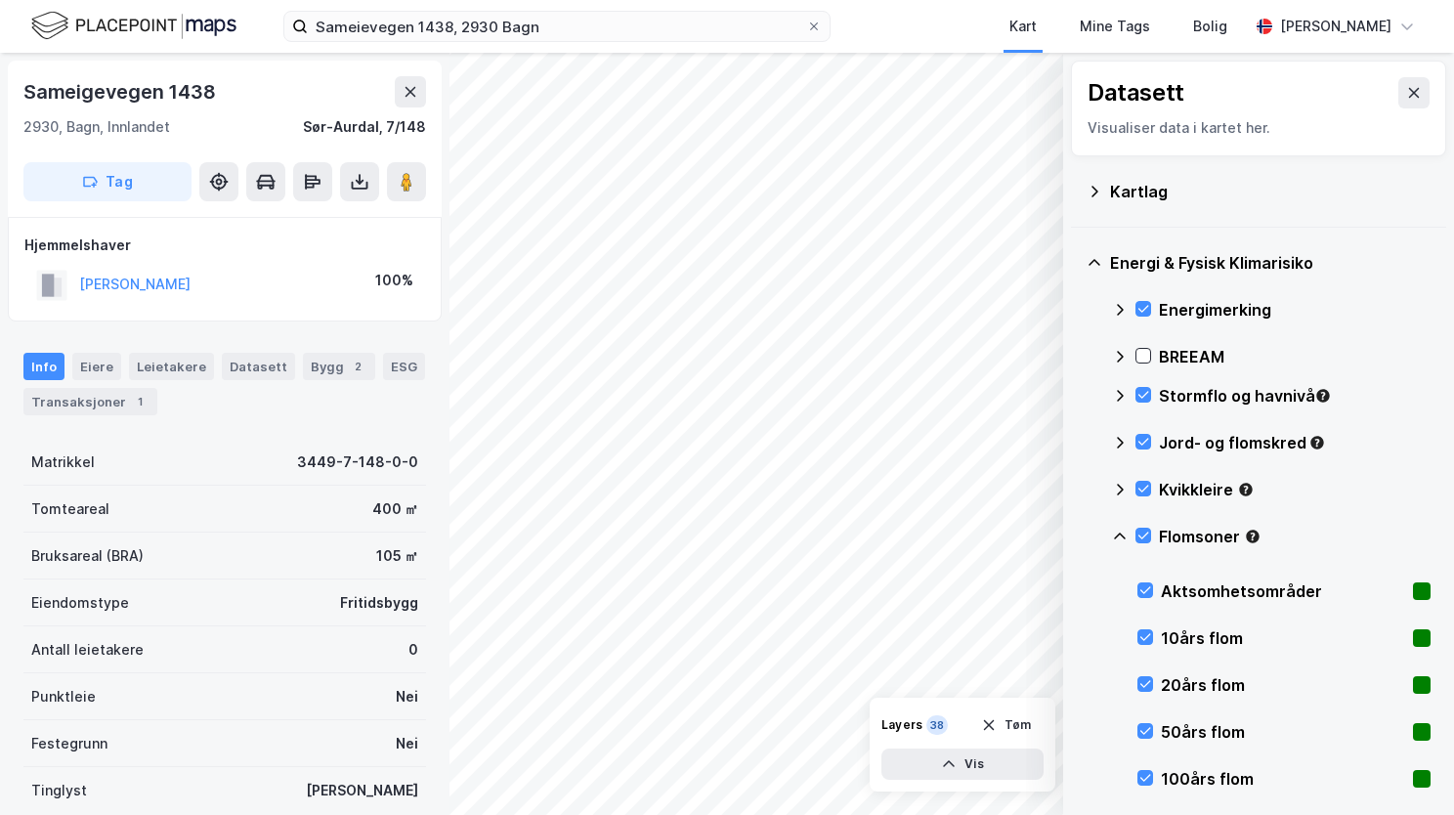
click at [1090, 268] on icon at bounding box center [1095, 263] width 16 height 16
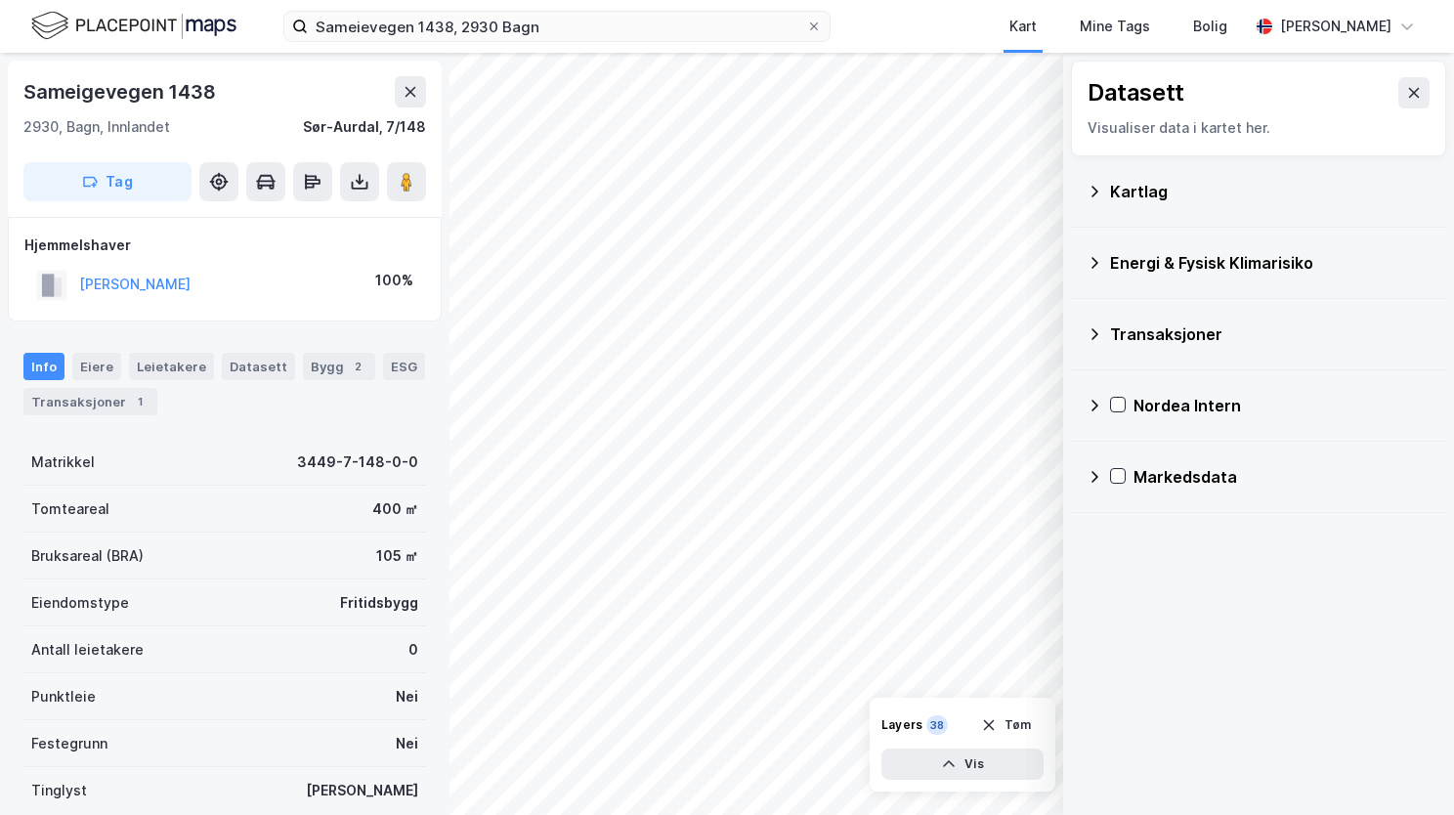
click at [1095, 266] on icon at bounding box center [1095, 263] width 16 height 16
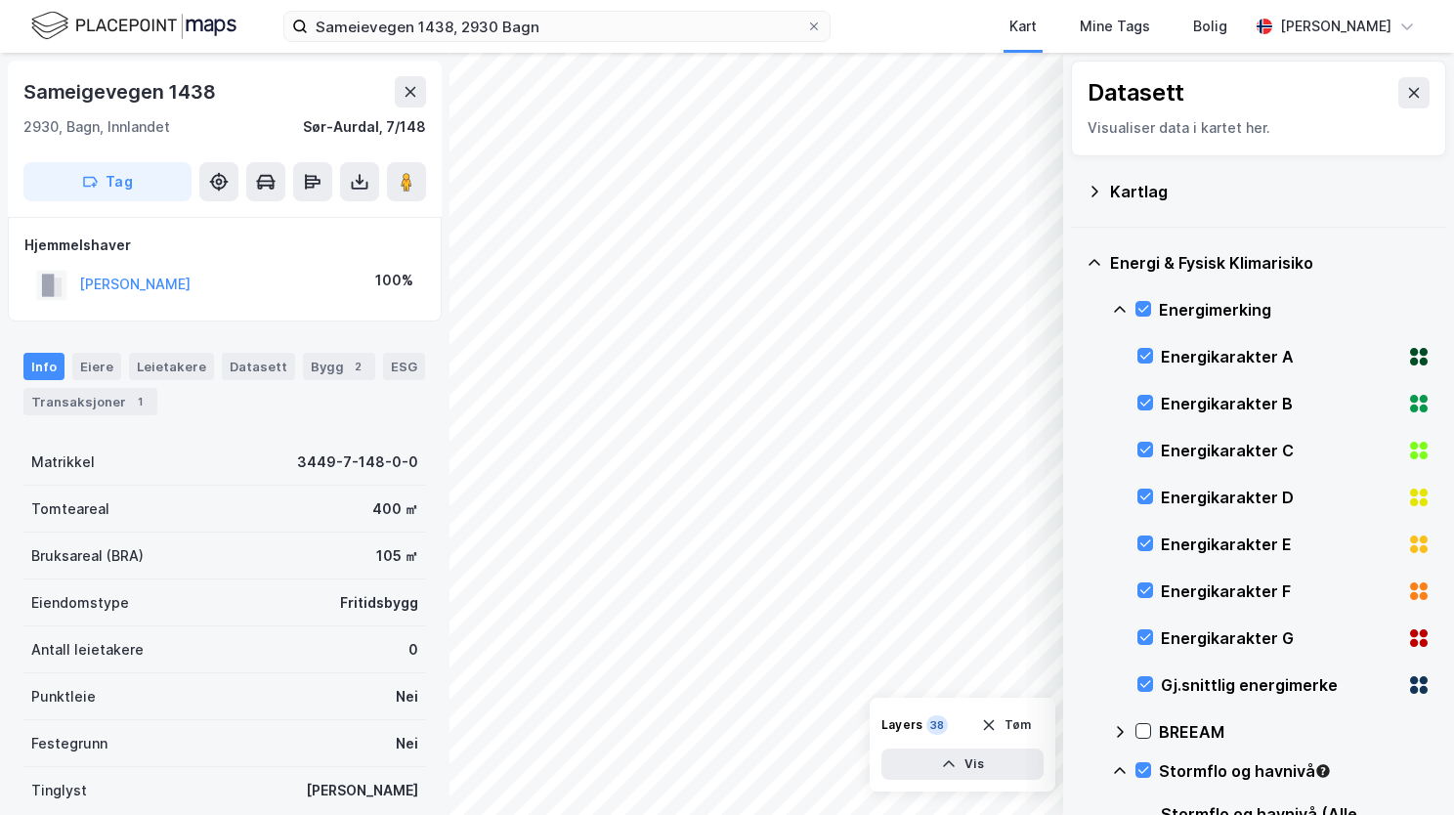
click at [1117, 304] on icon at bounding box center [1120, 310] width 16 height 16
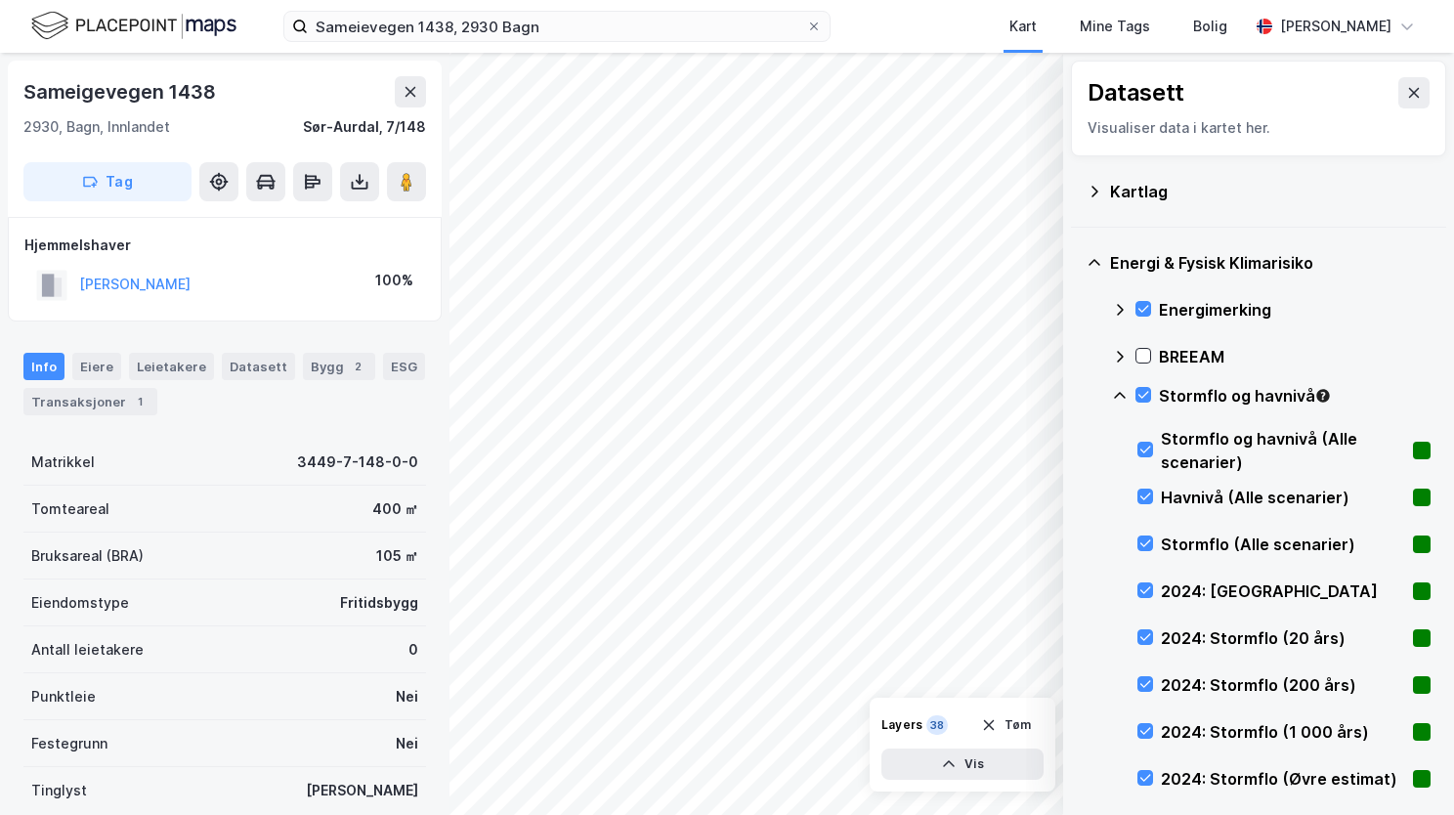
click at [1124, 390] on icon at bounding box center [1120, 396] width 16 height 16
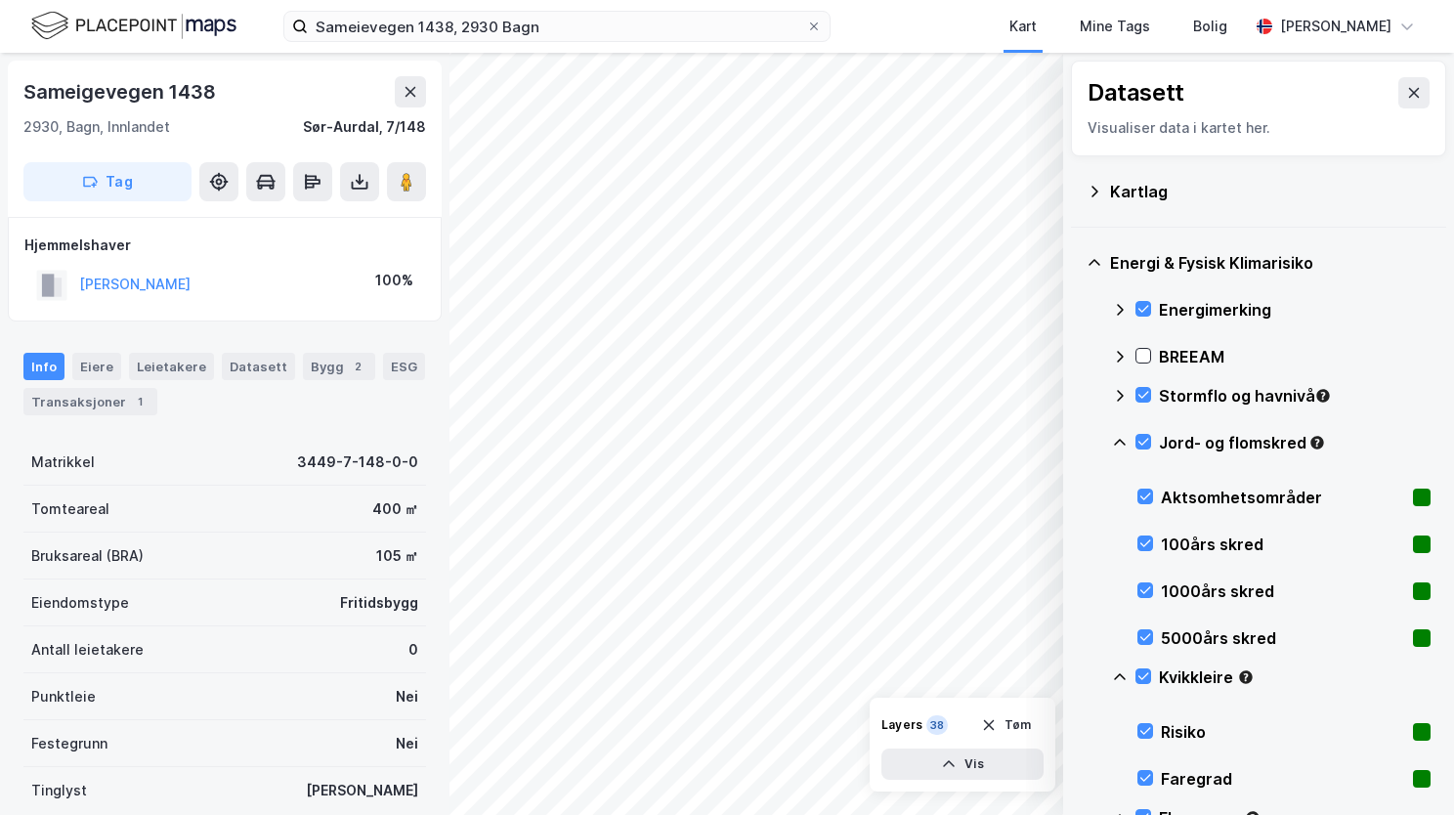
click at [1125, 442] on icon at bounding box center [1120, 443] width 16 height 16
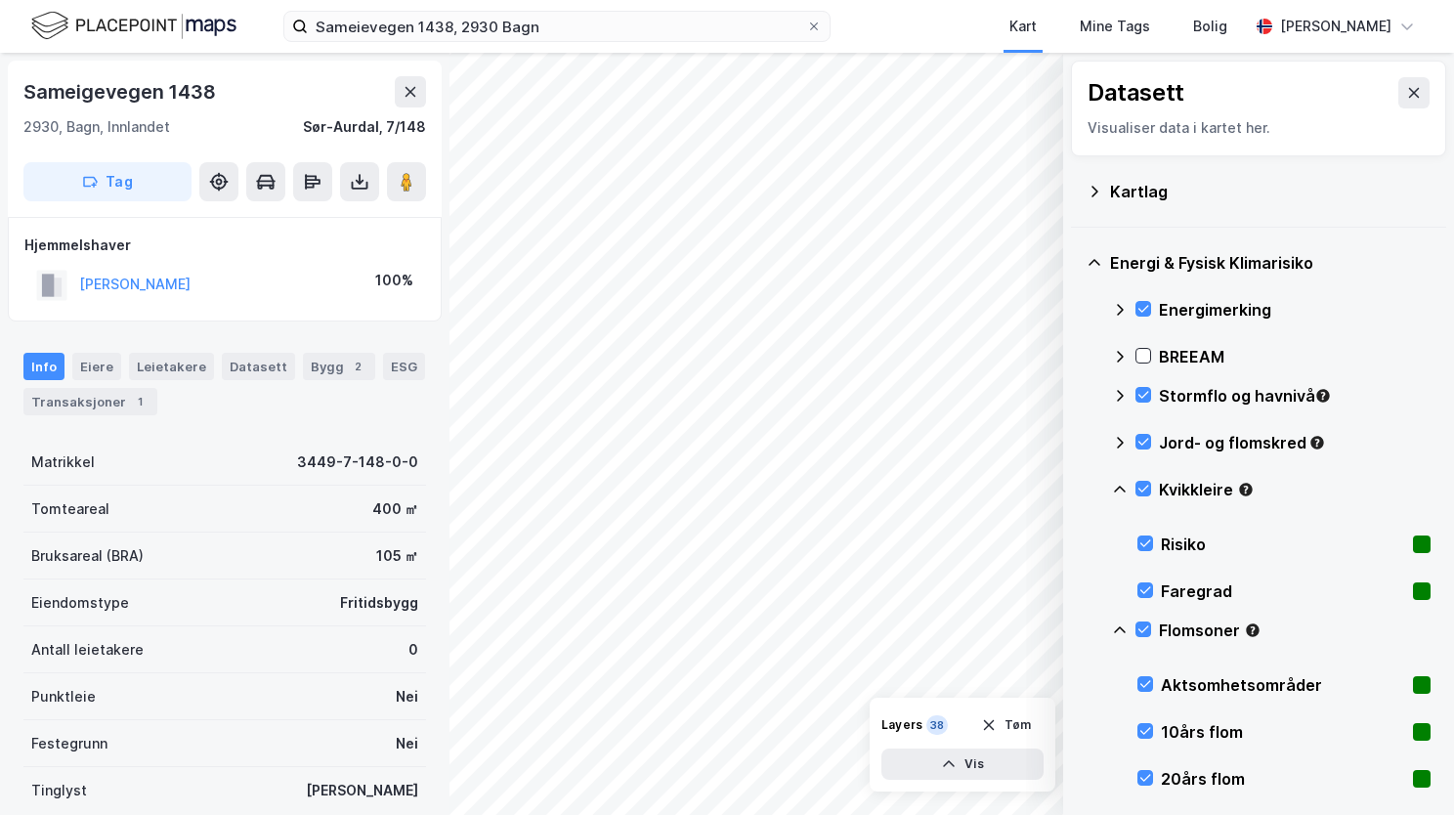
click at [1118, 493] on icon at bounding box center [1120, 490] width 16 height 16
click at [1126, 537] on icon at bounding box center [1120, 537] width 16 height 16
